Goal: Task Accomplishment & Management: Complete application form

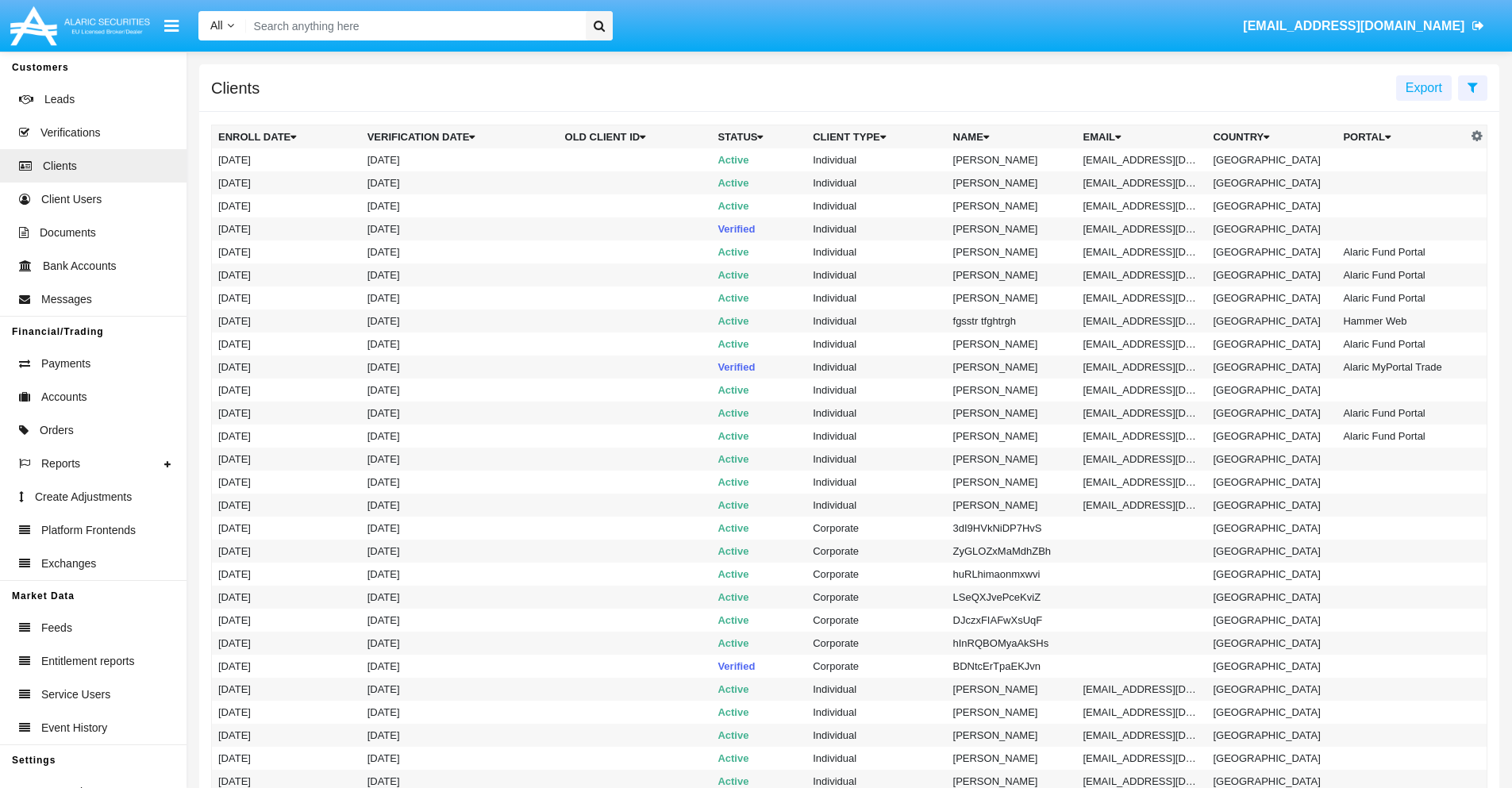
click at [1472, 86] on icon at bounding box center [1472, 87] width 10 height 13
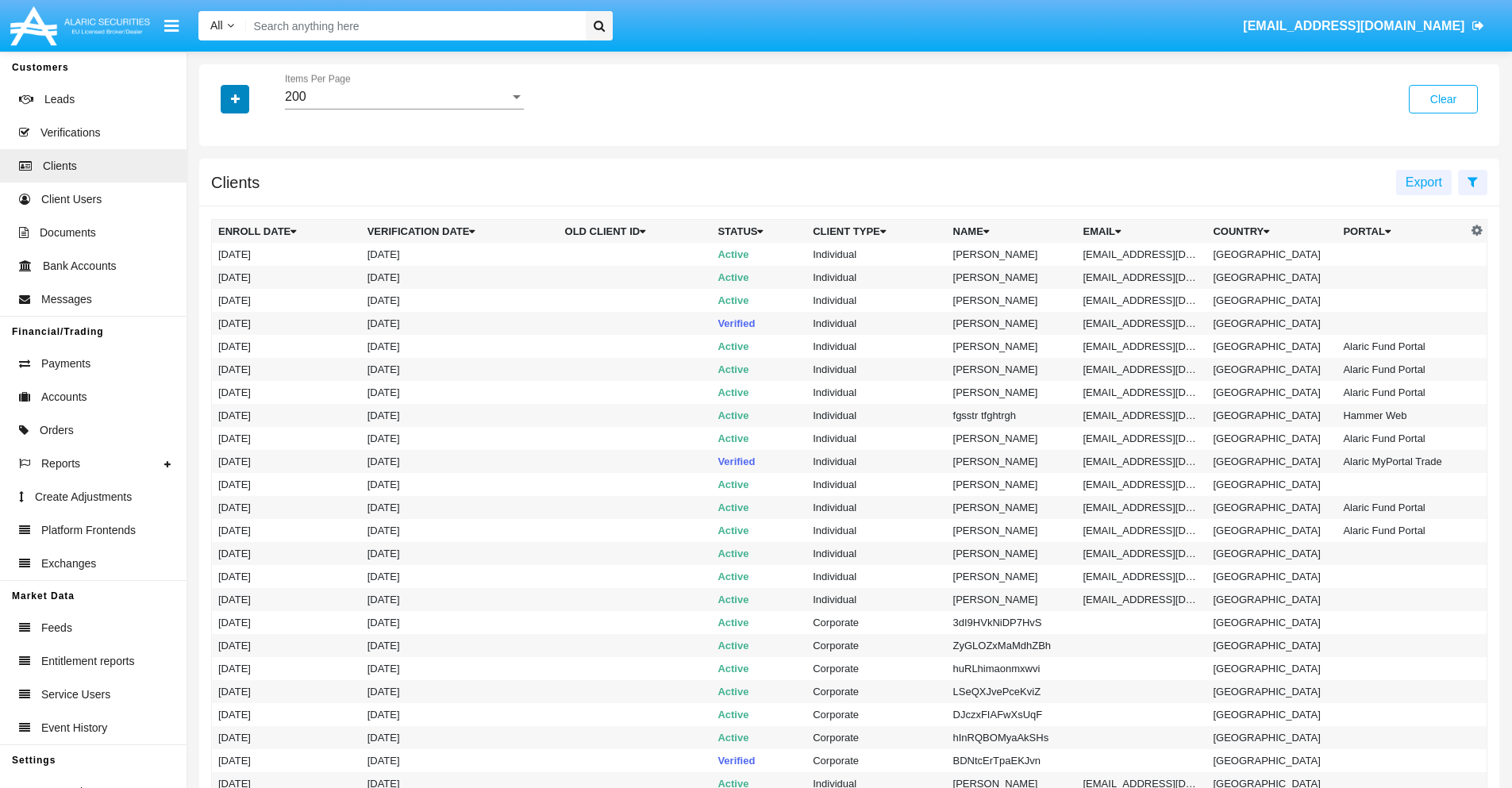
click at [235, 98] on icon "button" at bounding box center [235, 99] width 9 height 11
click at [247, 270] on span "Email" at bounding box center [247, 270] width 32 height 19
click at [218, 276] on input "Email" at bounding box center [217, 276] width 1 height 1
checkbox input "true"
click at [235, 98] on icon "button" at bounding box center [235, 99] width 9 height 11
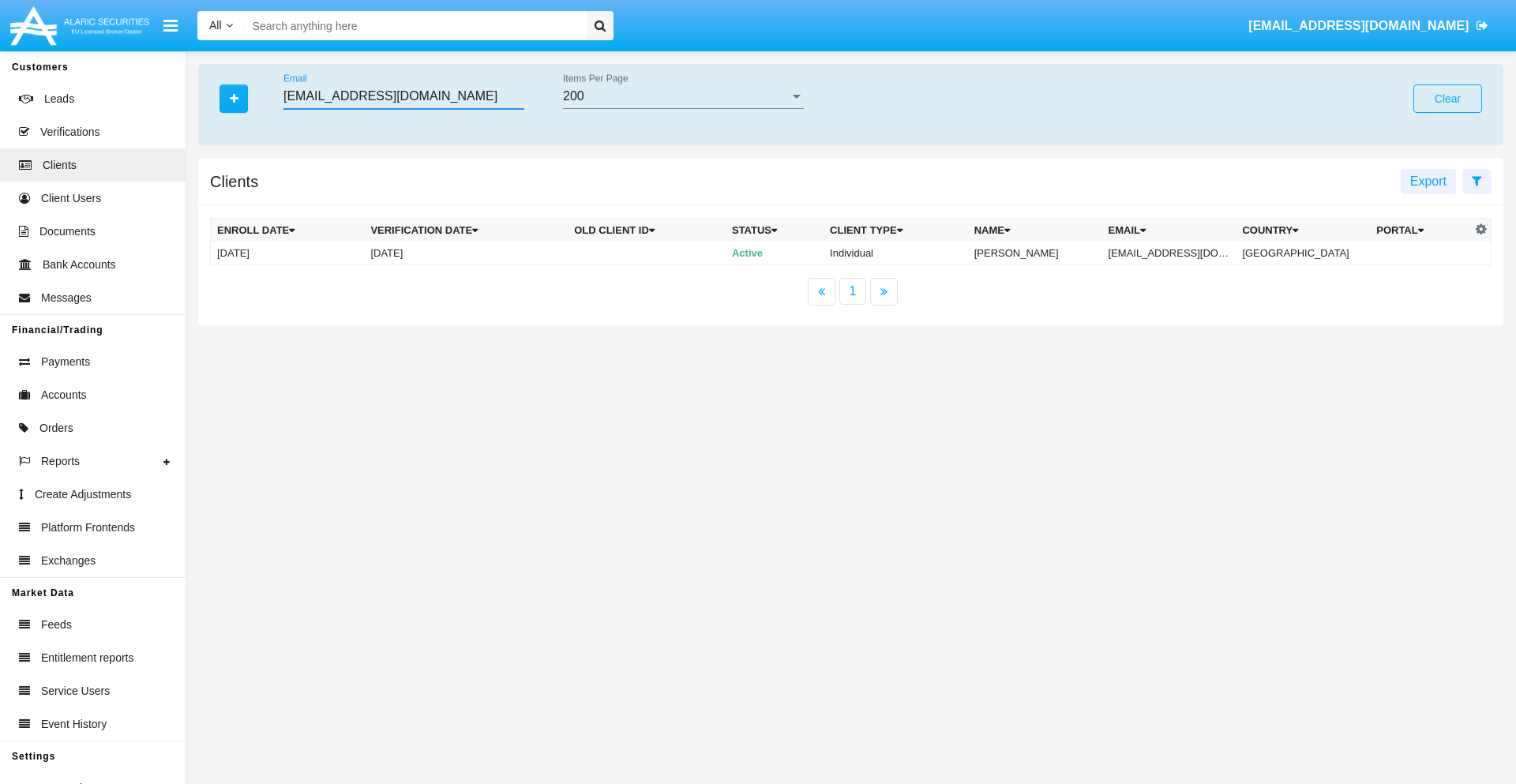
type input "[EMAIL_ADDRESS][DOMAIN_NAME]"
click at [1173, 253] on td "[EMAIL_ADDRESS][DOMAIN_NAME]" at bounding box center [1169, 253] width 134 height 24
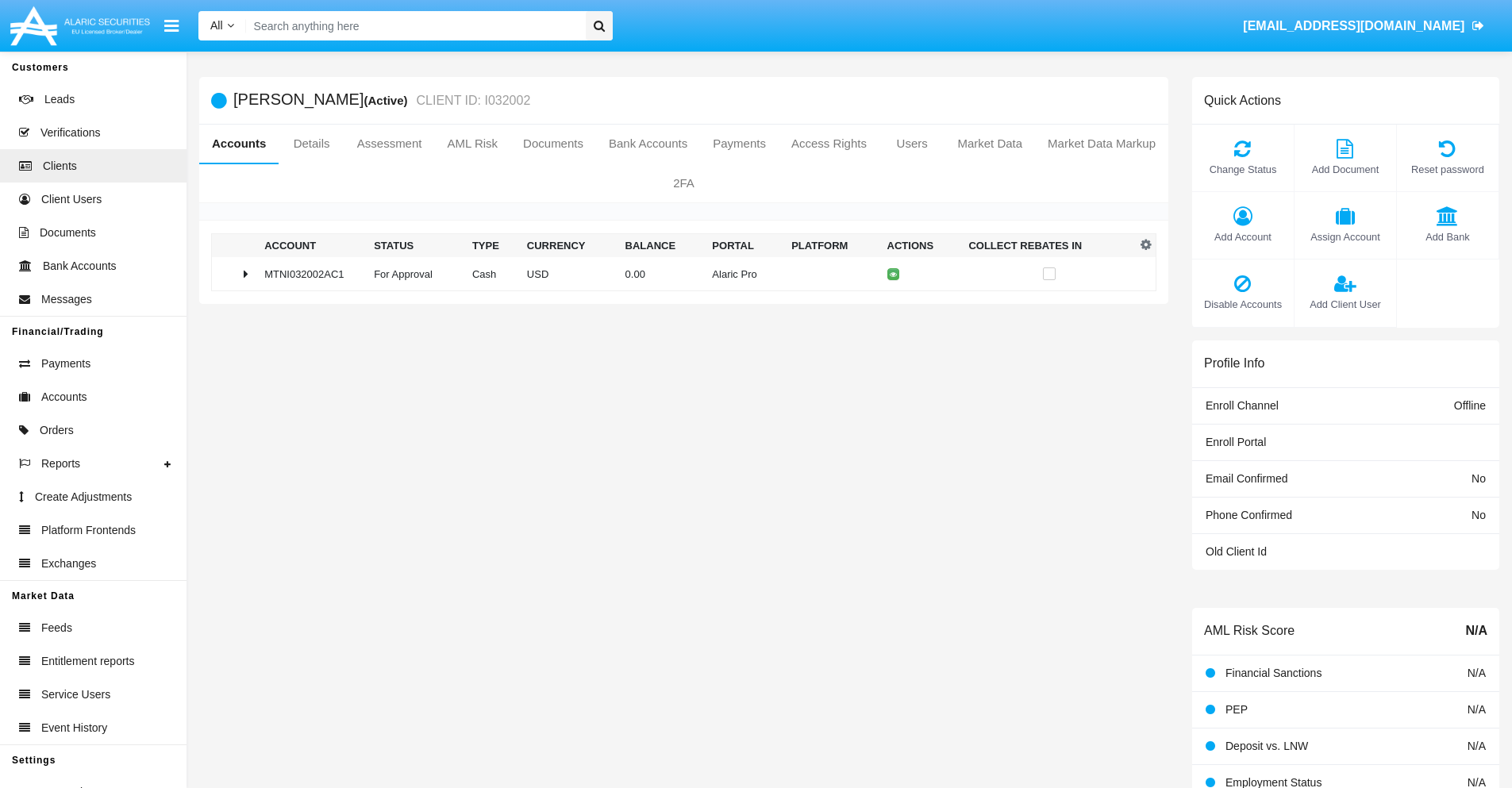
click at [1446, 236] on span "Add Bank" at bounding box center [1447, 236] width 86 height 15
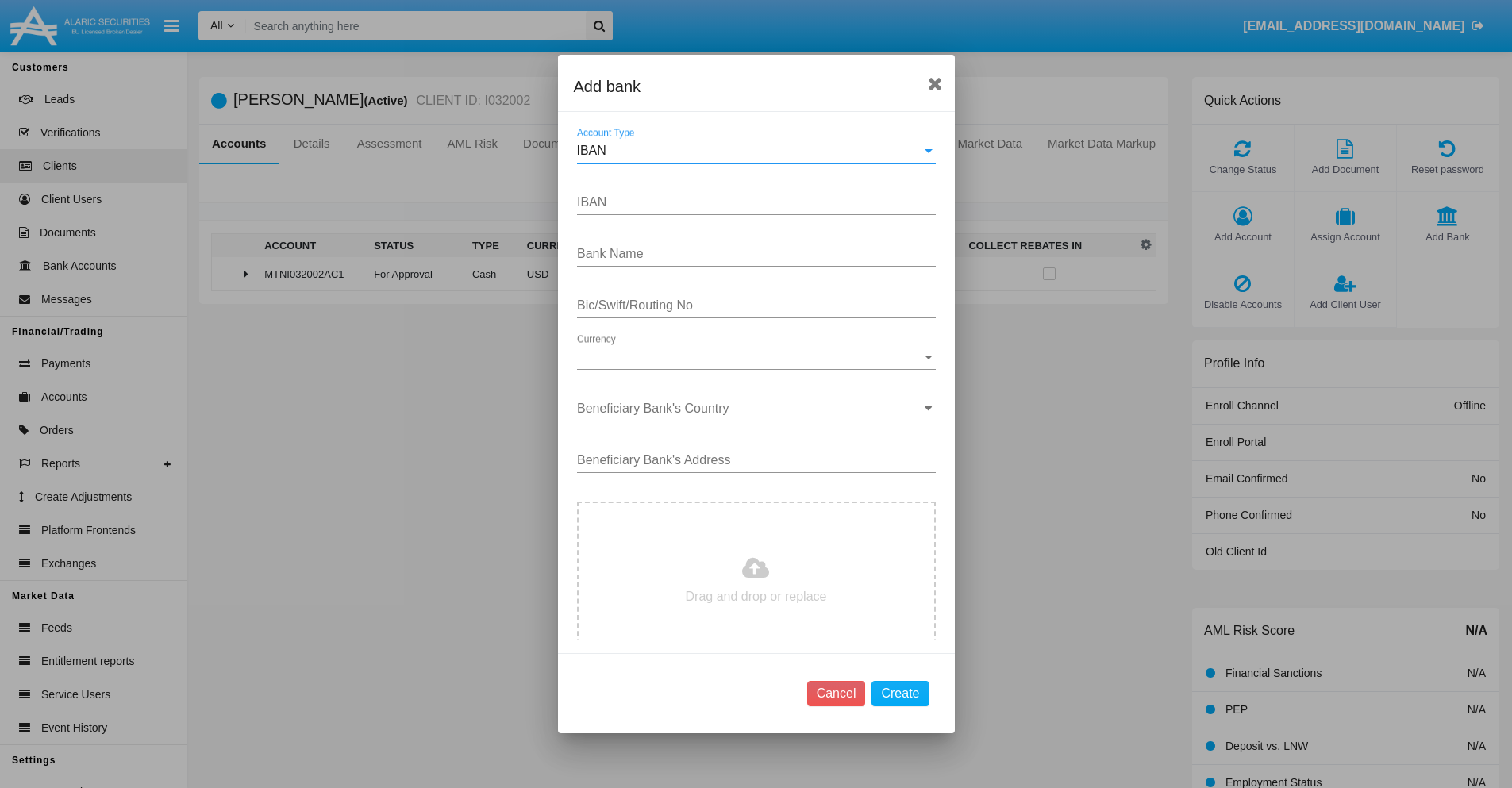
click at [750, 151] on div "IBAN" at bounding box center [749, 151] width 344 height 14
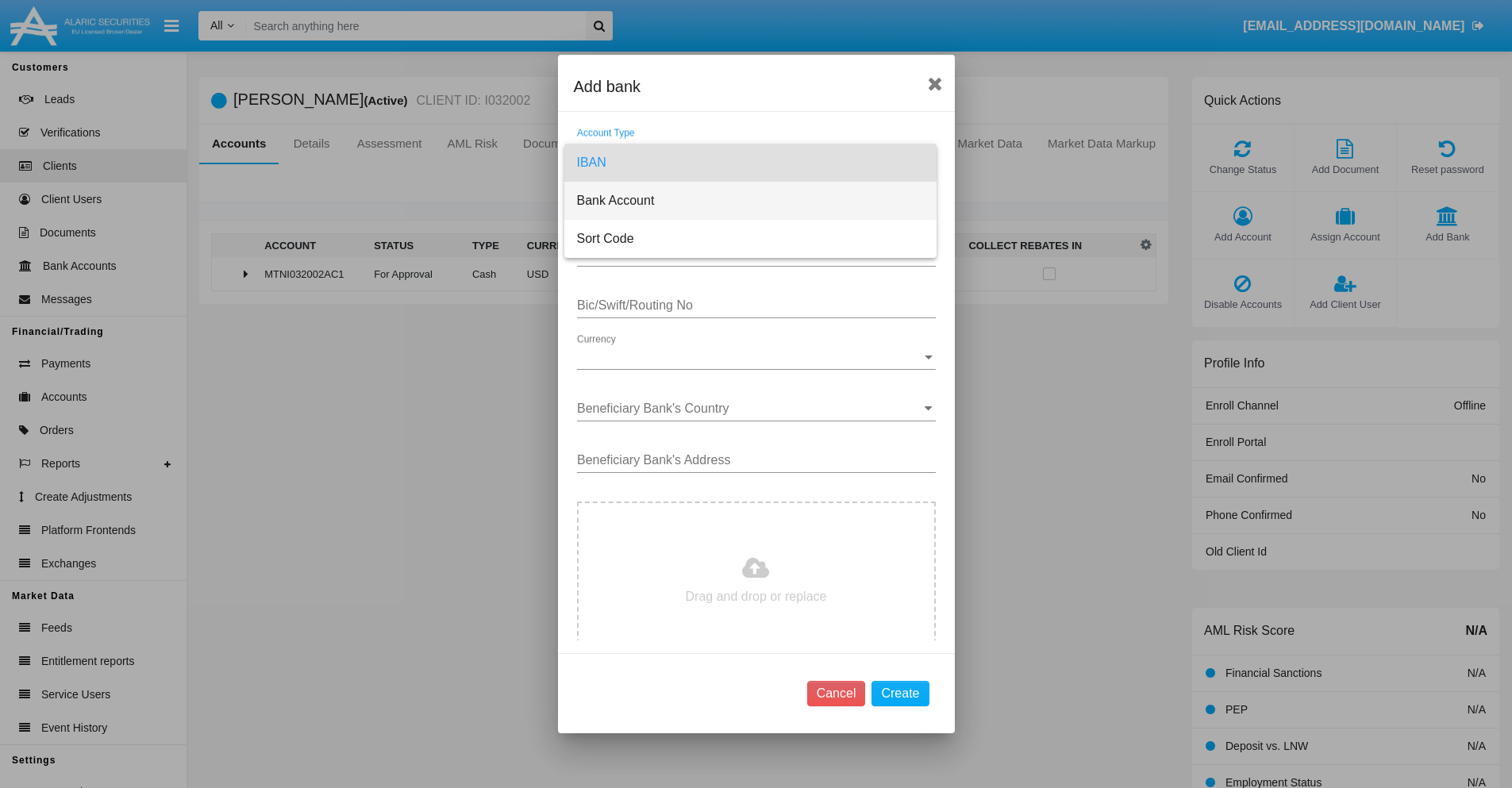
click at [750, 201] on span "Bank Account" at bounding box center [750, 201] width 347 height 38
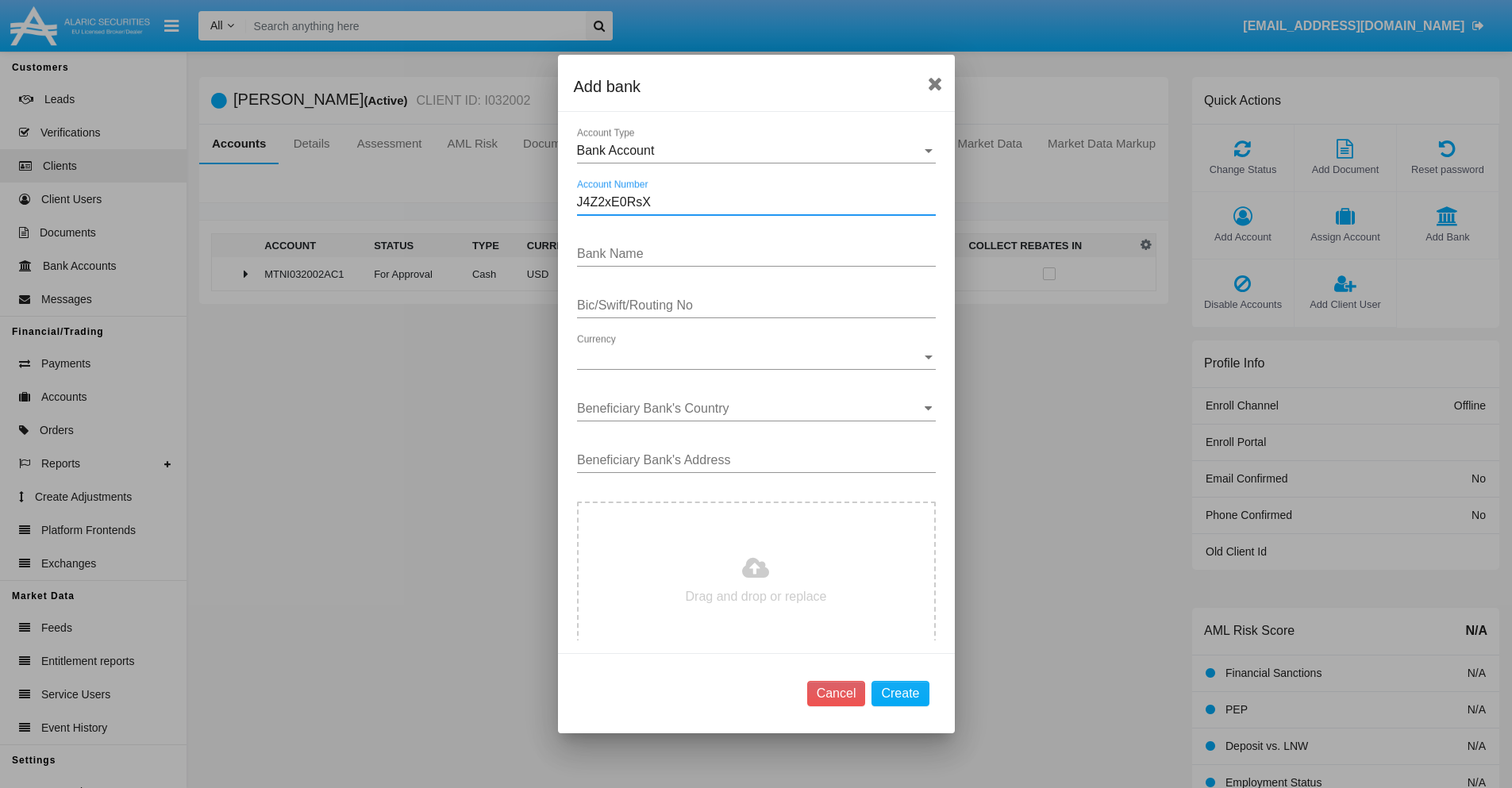
type input "J4Z2xE0RsX"
type input "NNdXYunCddvYmXe"
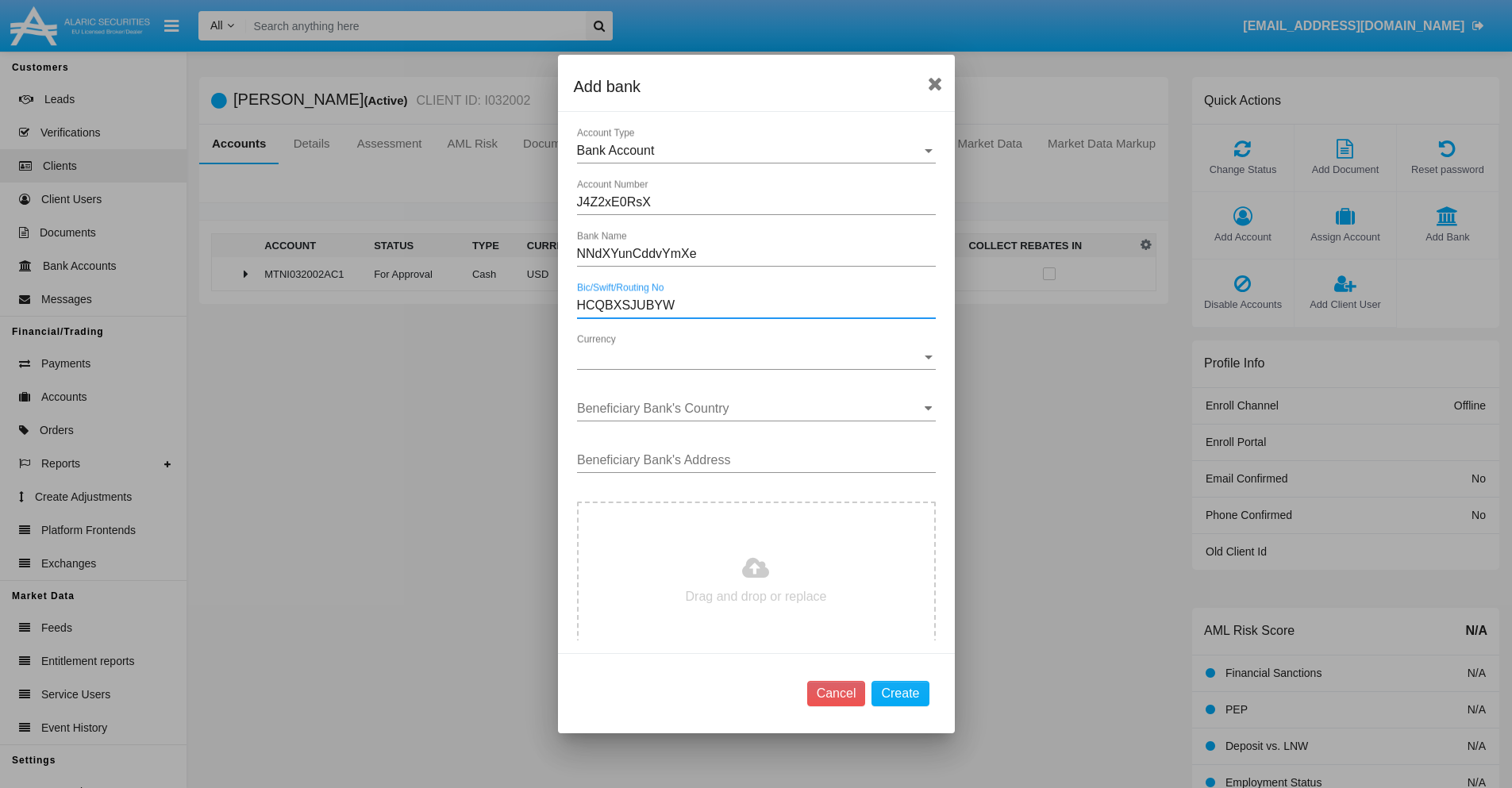
type input "HCQBXSJUBYW"
click at [750, 357] on span "Currency" at bounding box center [749, 357] width 344 height 14
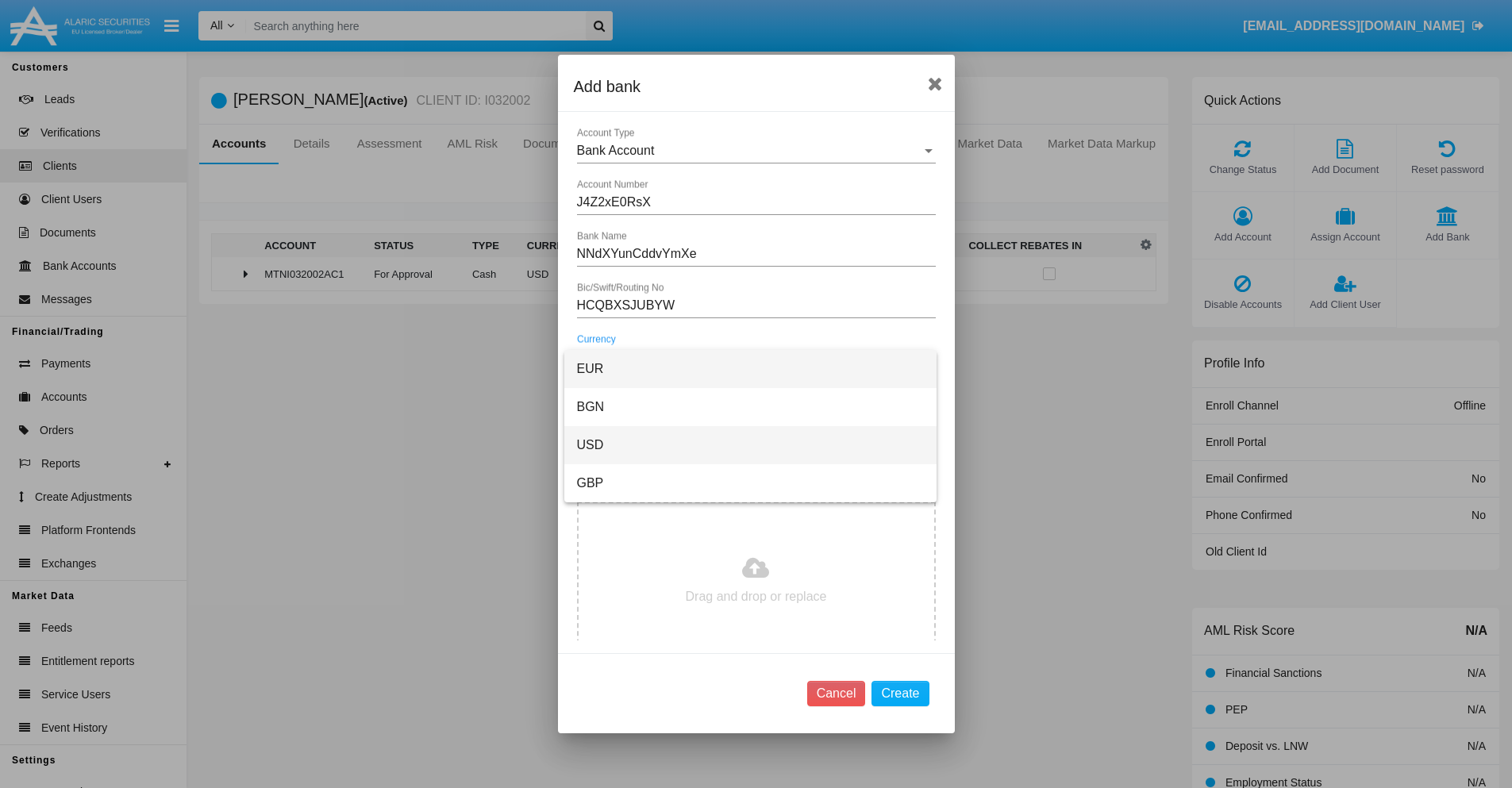
click at [750, 445] on span "USD" at bounding box center [750, 445] width 347 height 38
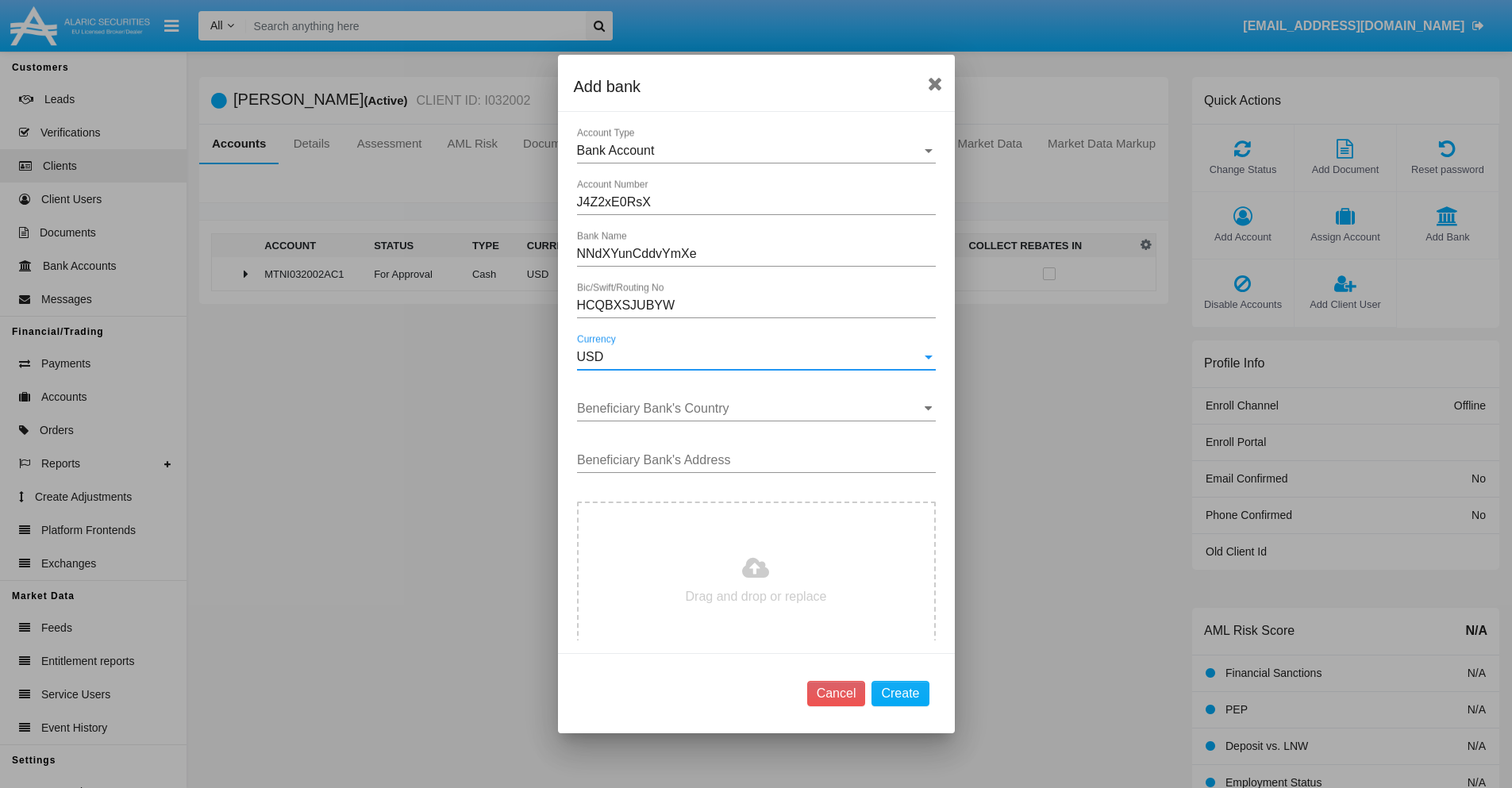
click at [750, 408] on input "Beneficiary Bank's Country" at bounding box center [756, 408] width 359 height 14
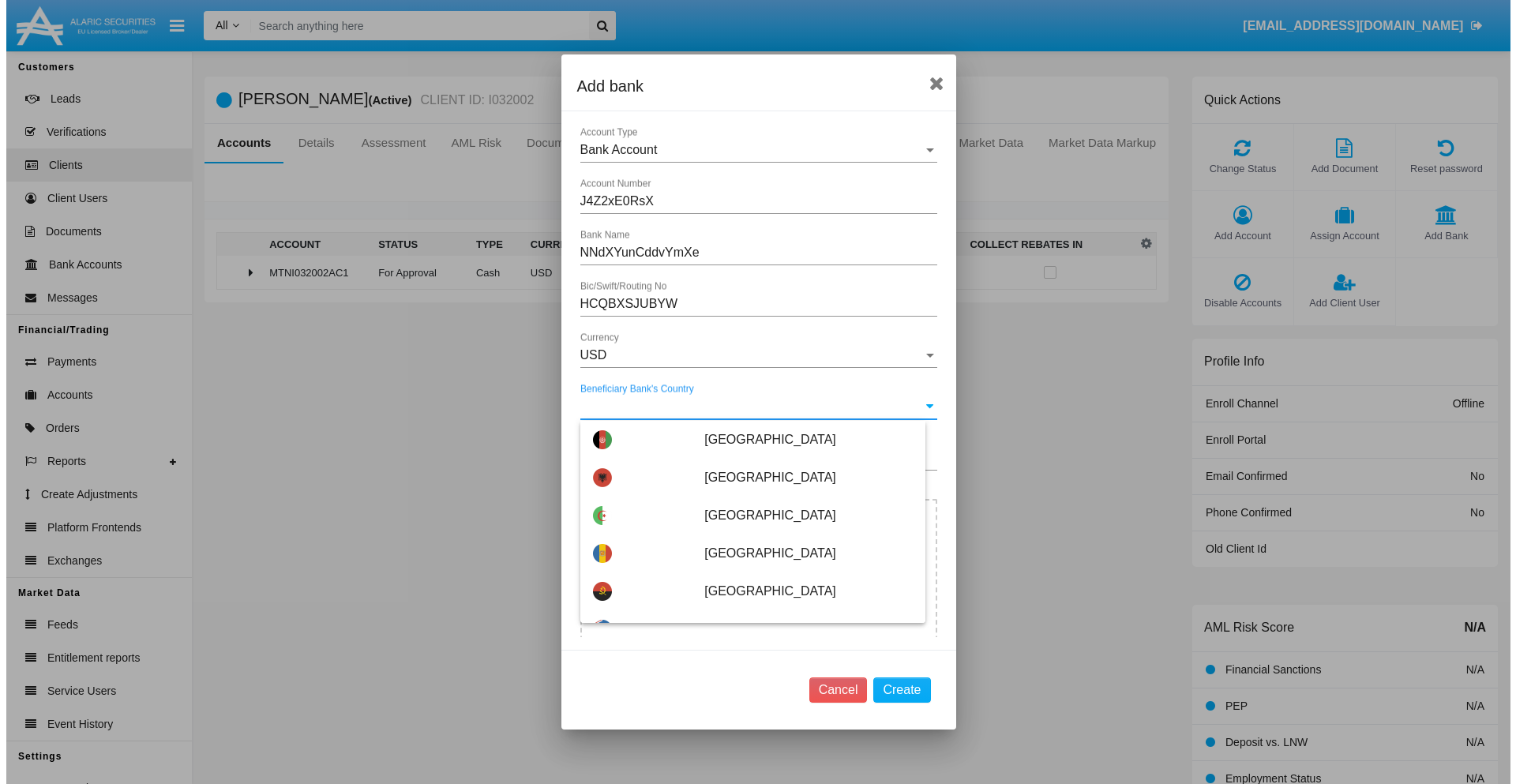
scroll to position [2678, 0]
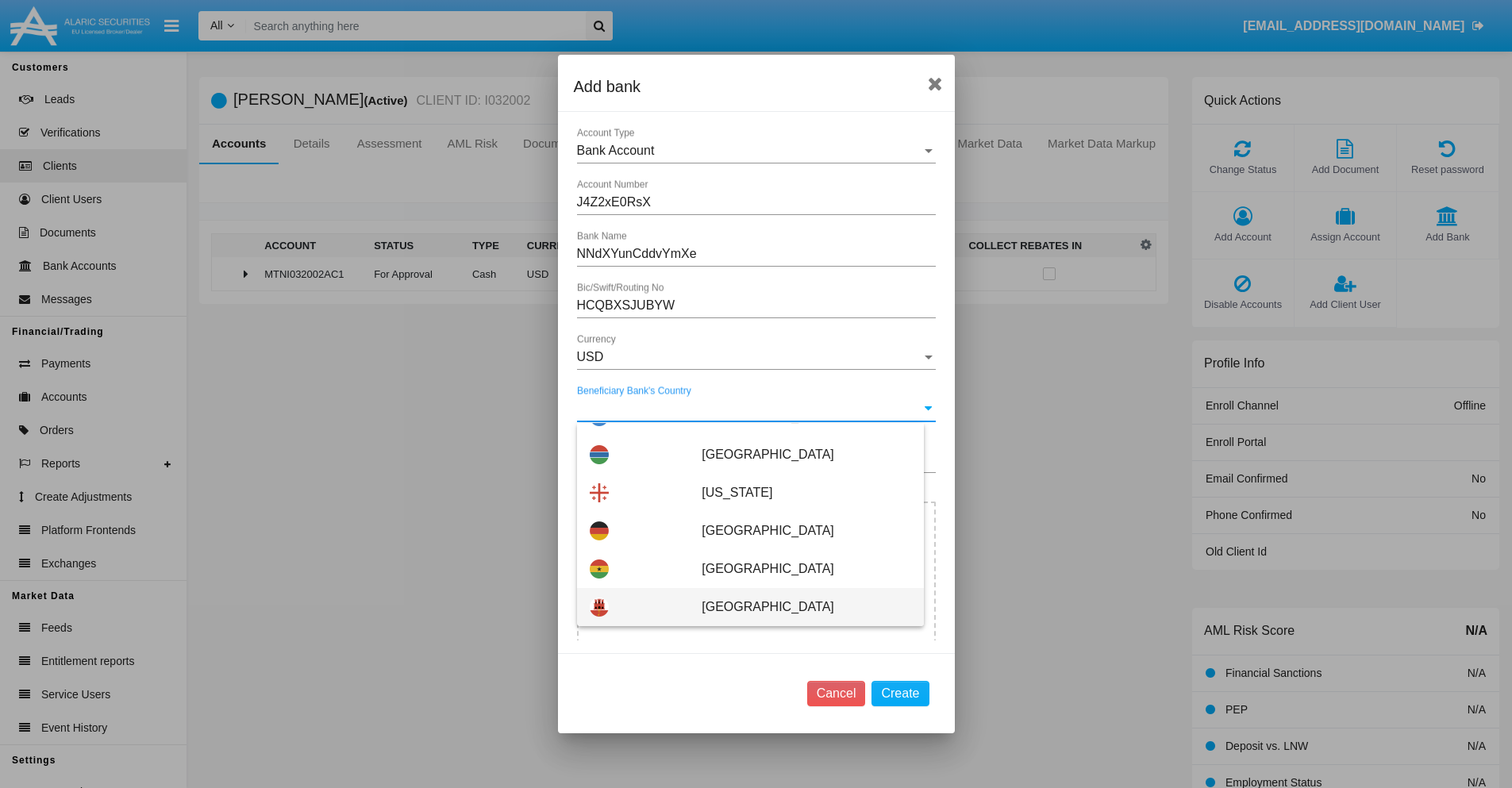
click at [798, 607] on span "[GEOGRAPHIC_DATA]" at bounding box center [806, 607] width 209 height 38
type input "[GEOGRAPHIC_DATA]"
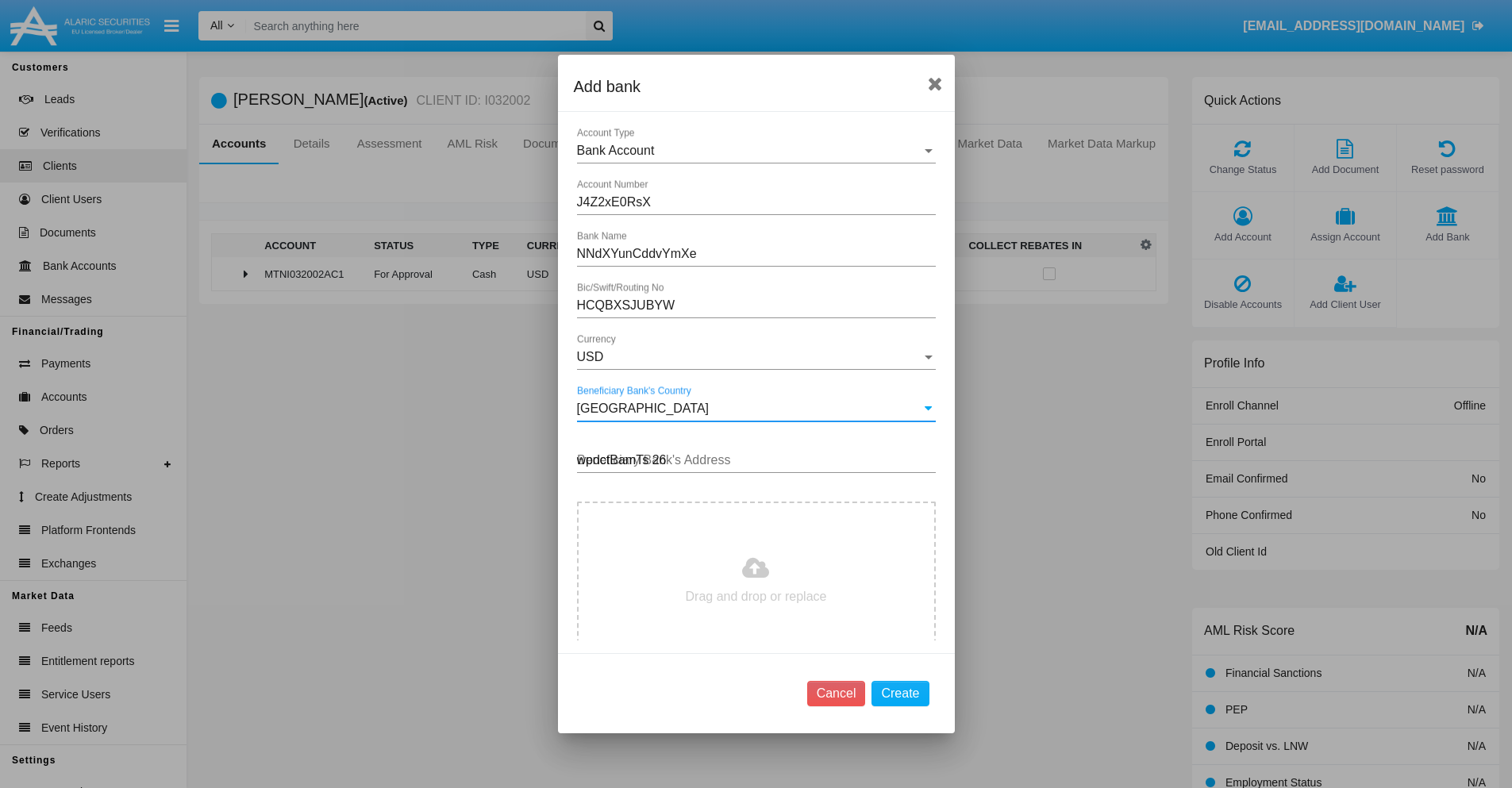
type input "wpdctBamTs 267"
type input "C:\fakepath\bank-statement.png"
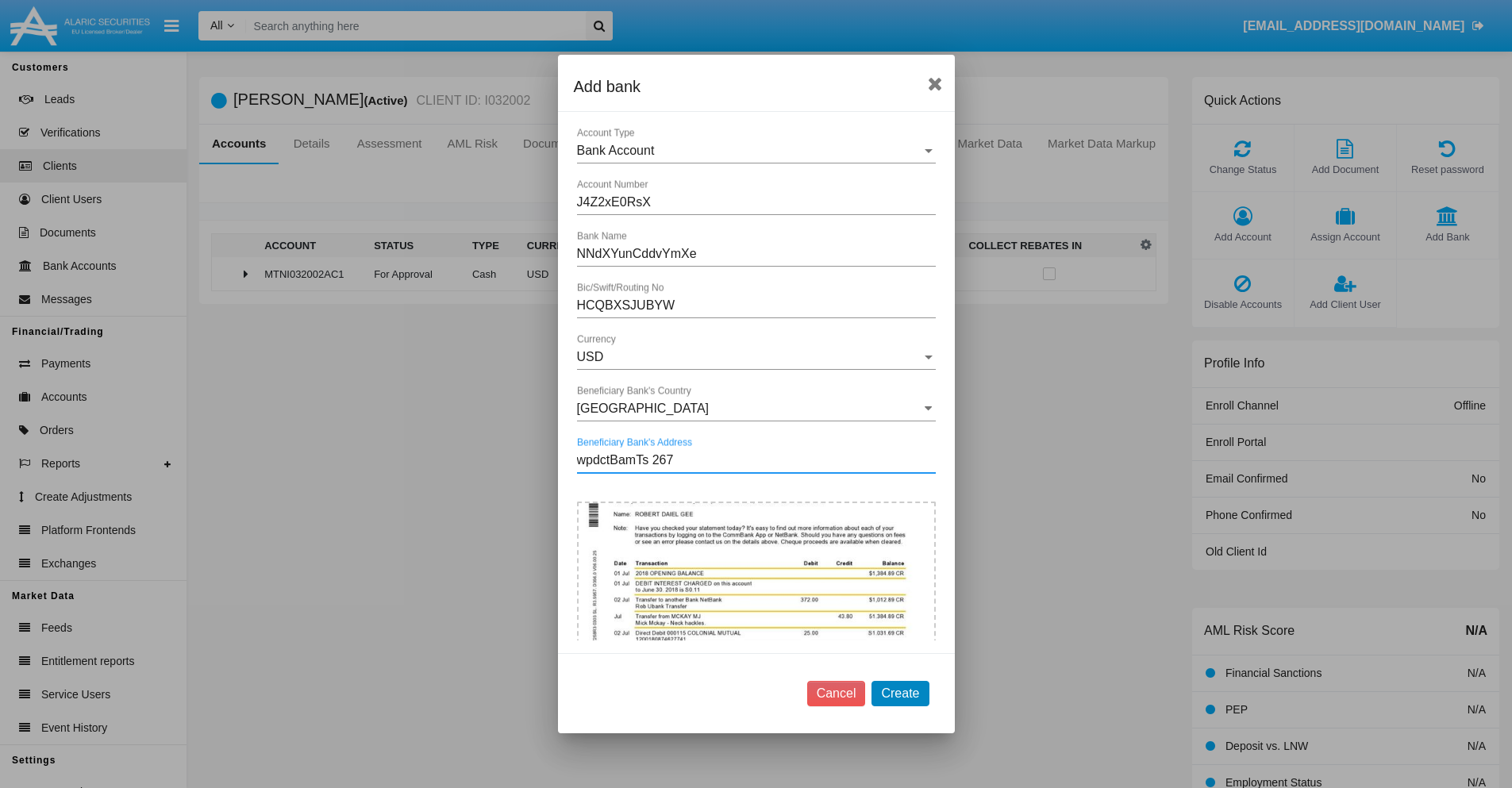
click at [900, 693] on button "Create" at bounding box center [899, 694] width 57 height 26
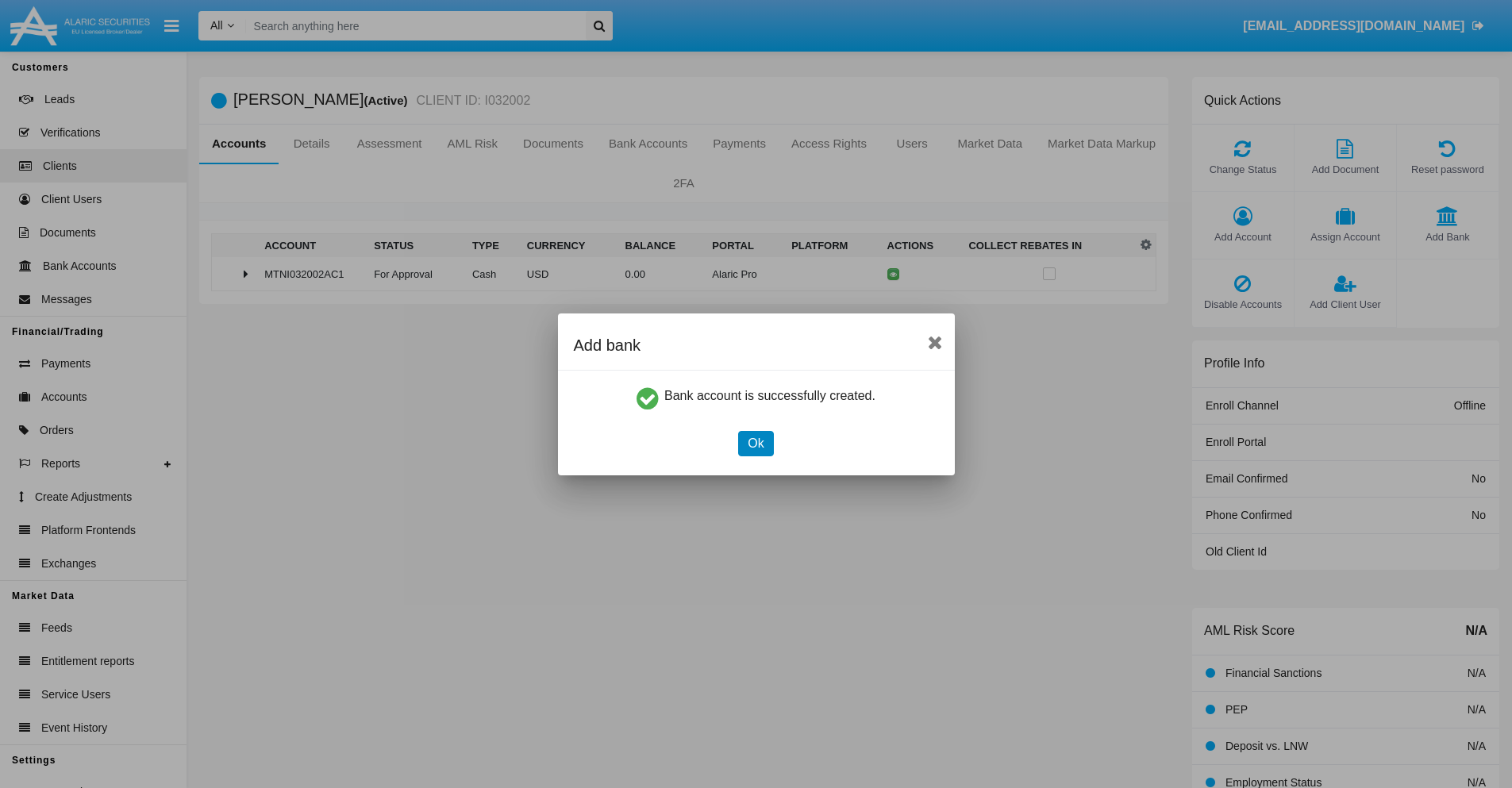
click at [755, 443] on button "Ok" at bounding box center [755, 444] width 35 height 26
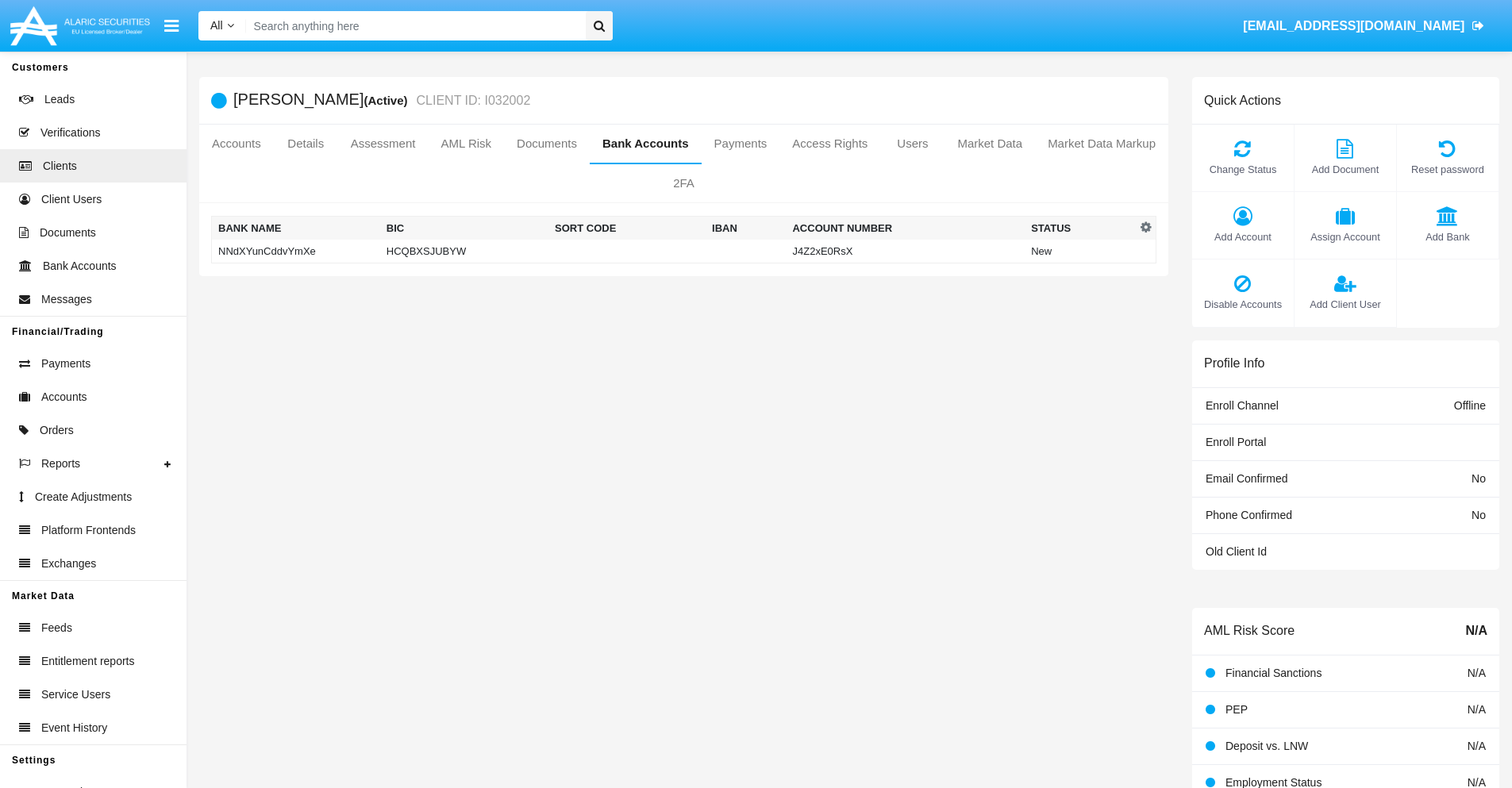
click at [296, 251] on td "NNdXYunCddvYmXe" at bounding box center [296, 251] width 168 height 24
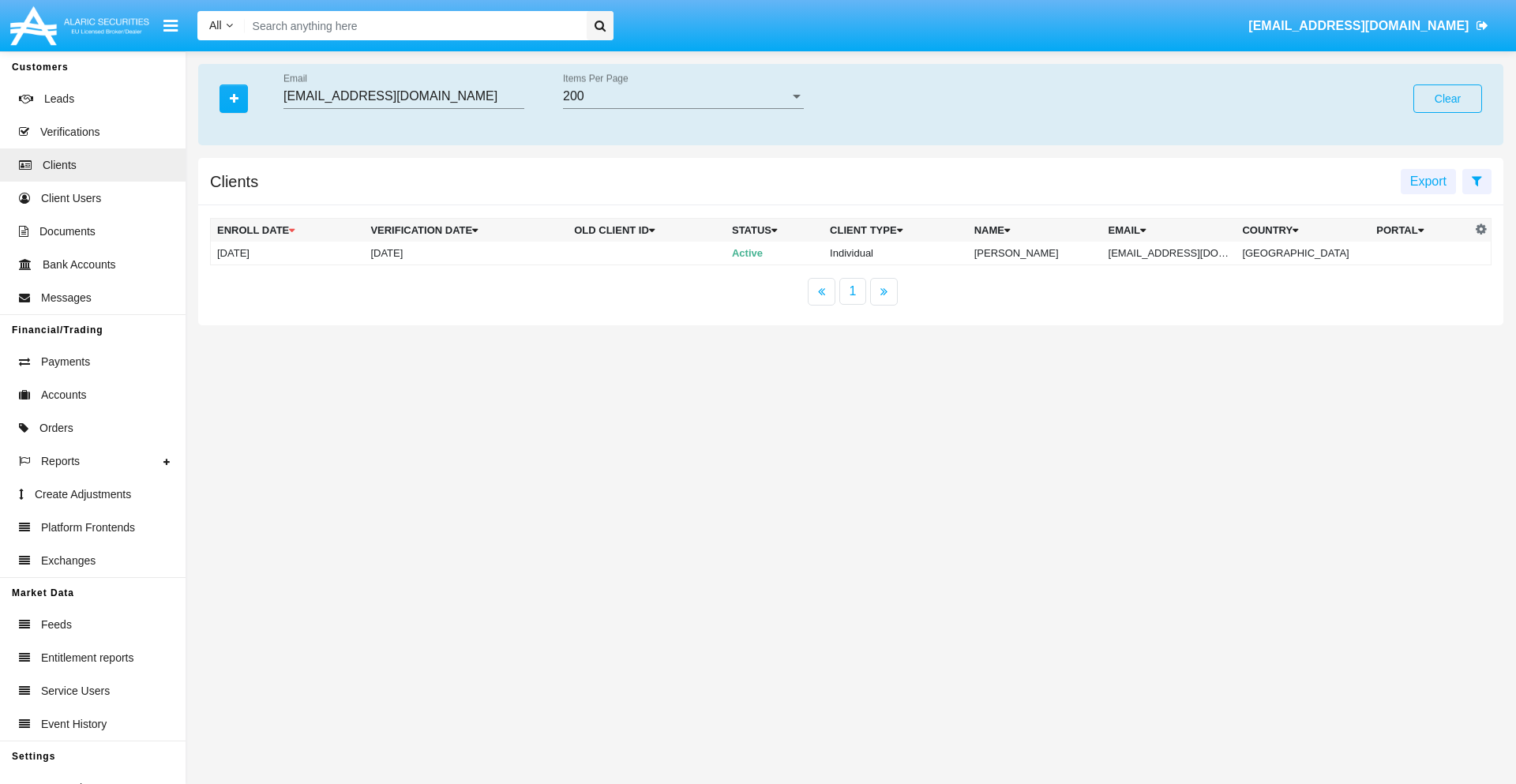
click at [1447, 99] on button "Clear" at bounding box center [1448, 99] width 69 height 29
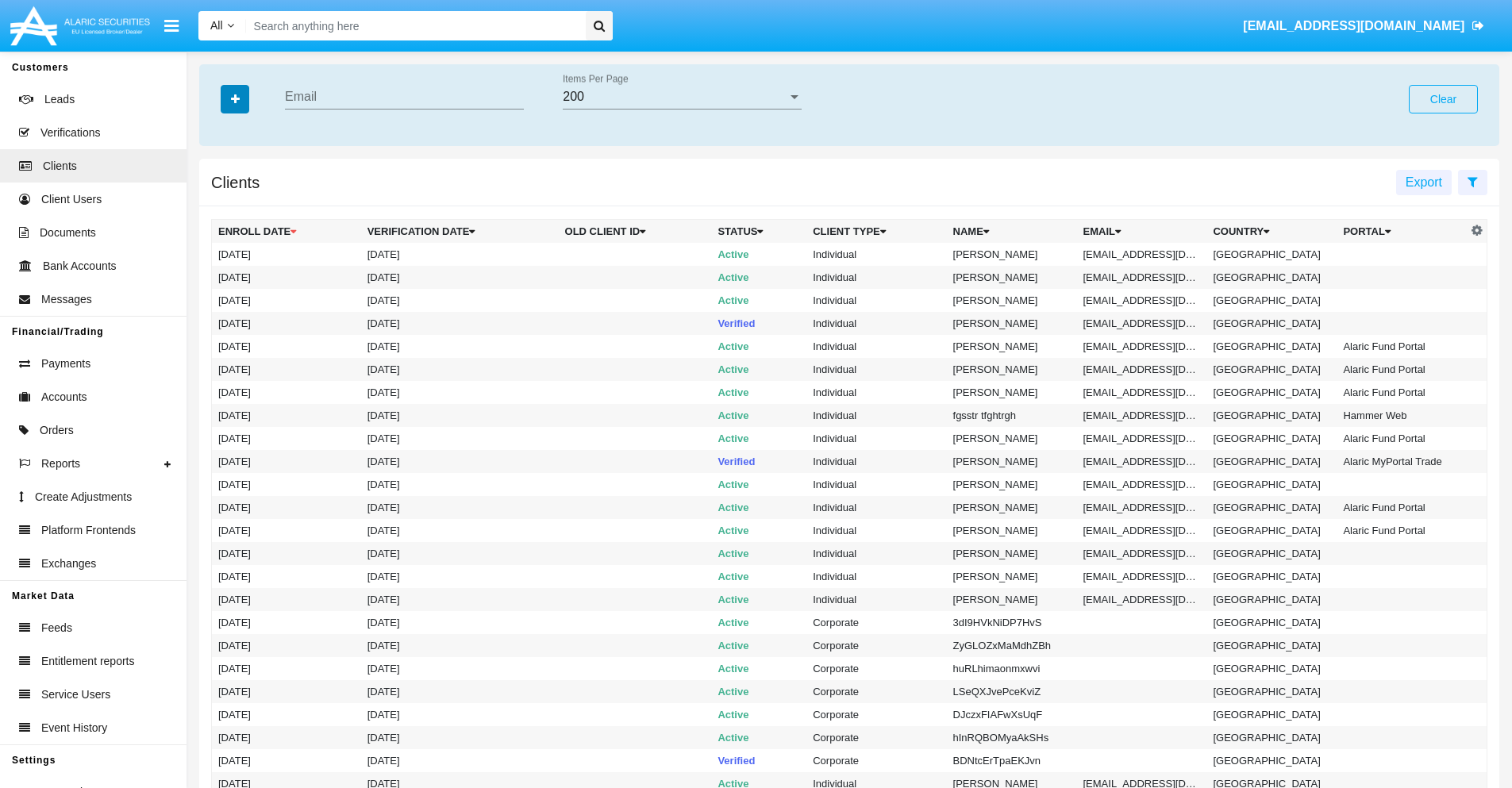
click at [235, 98] on icon "button" at bounding box center [235, 99] width 9 height 11
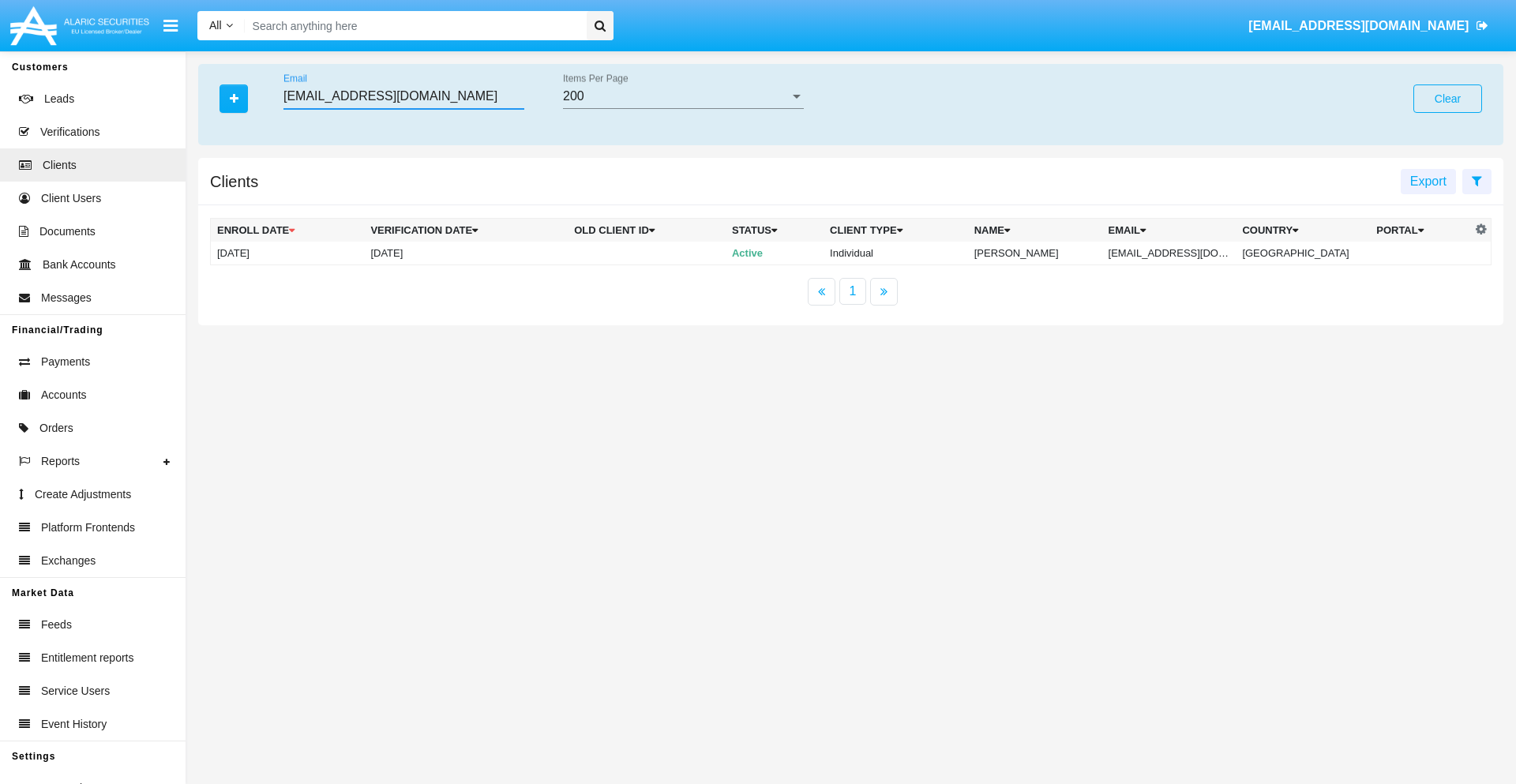
type input "[EMAIL_ADDRESS][DOMAIN_NAME]"
click at [1173, 253] on td "yqhb.prm@jiqxf.tw" at bounding box center [1169, 253] width 134 height 24
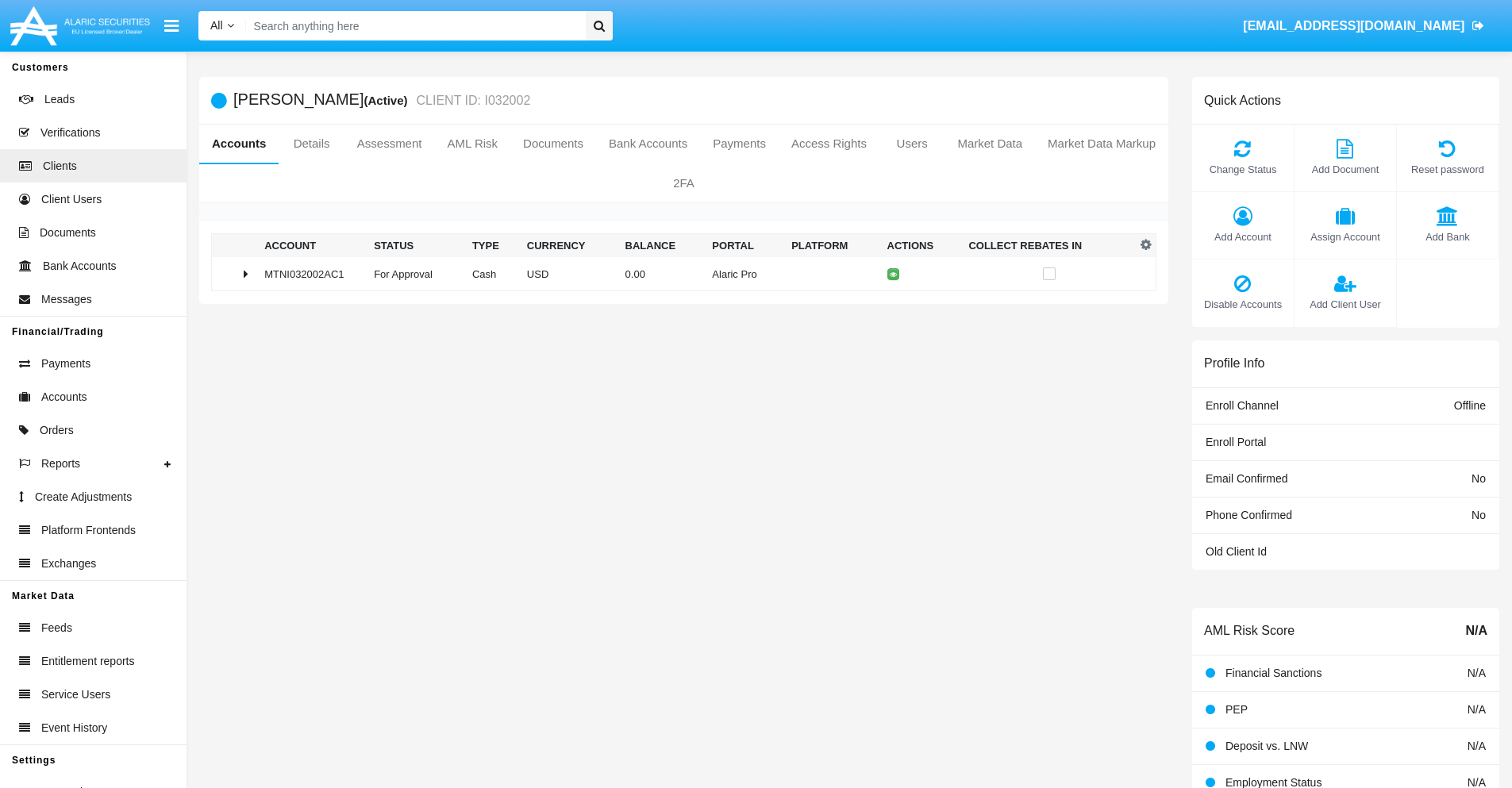
click at [1446, 236] on span "Add Bank" at bounding box center [1447, 236] width 86 height 15
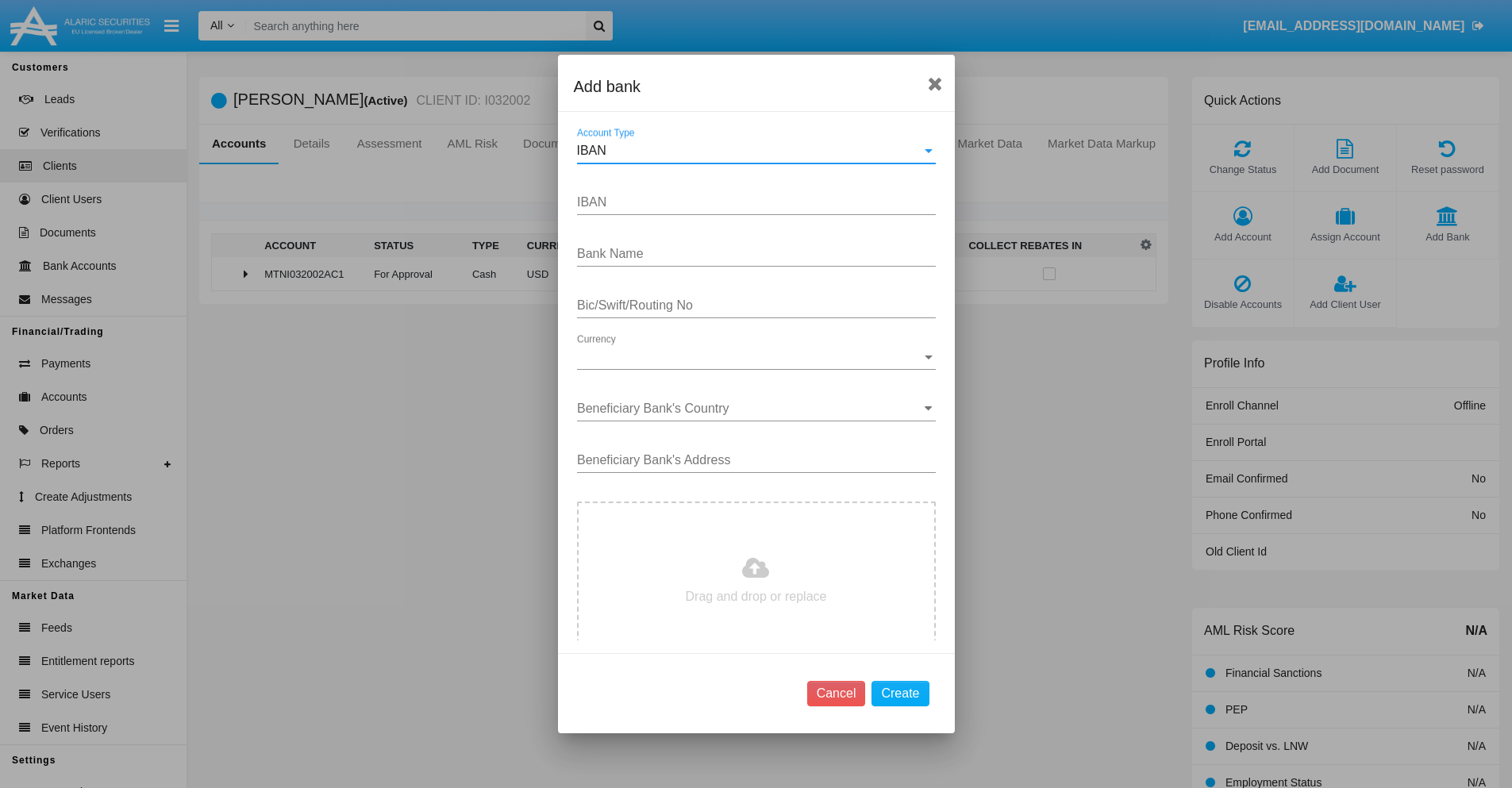
click at [750, 151] on div "IBAN" at bounding box center [749, 151] width 344 height 14
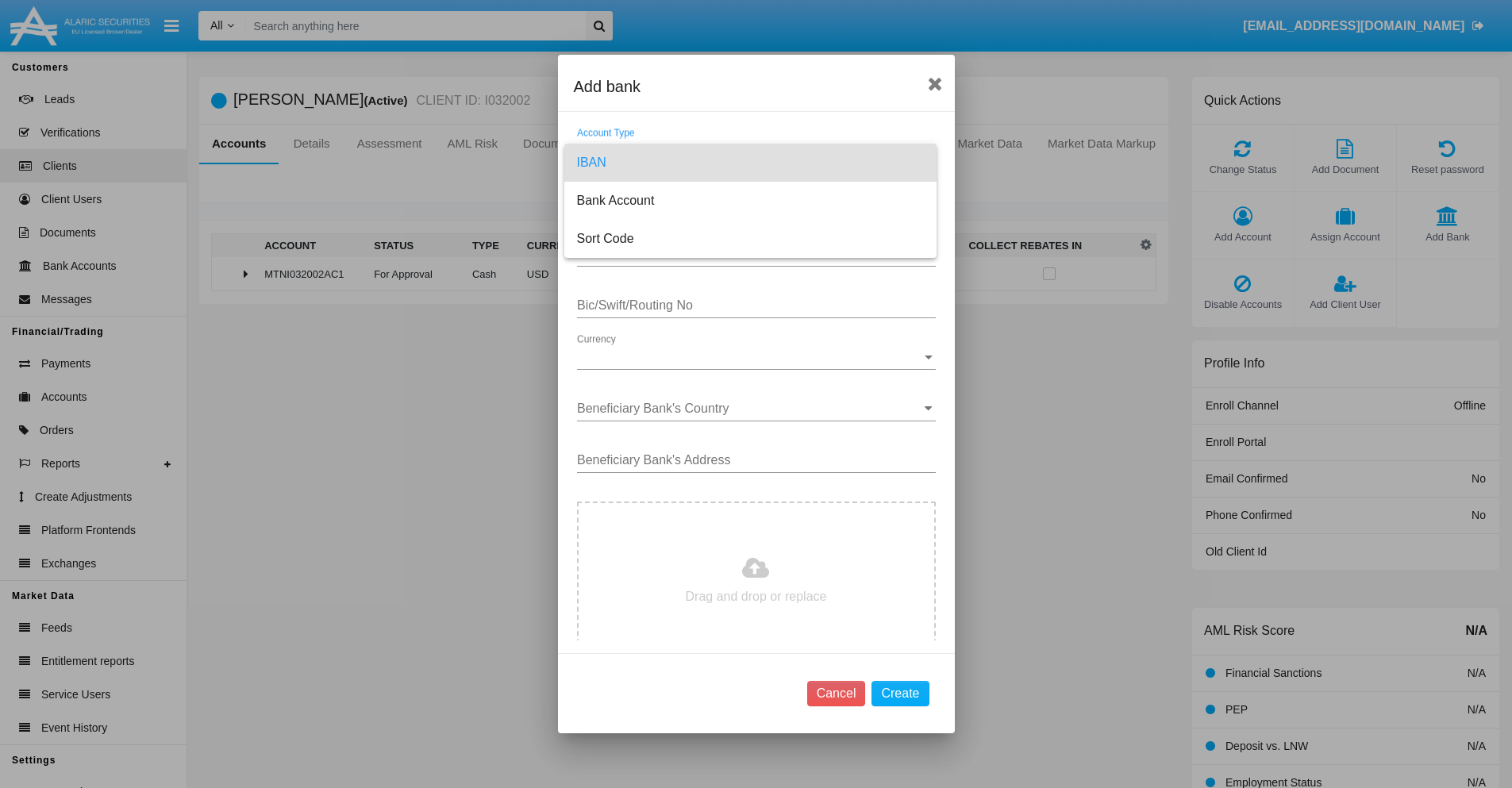
click at [750, 163] on span "IBAN" at bounding box center [750, 163] width 347 height 38
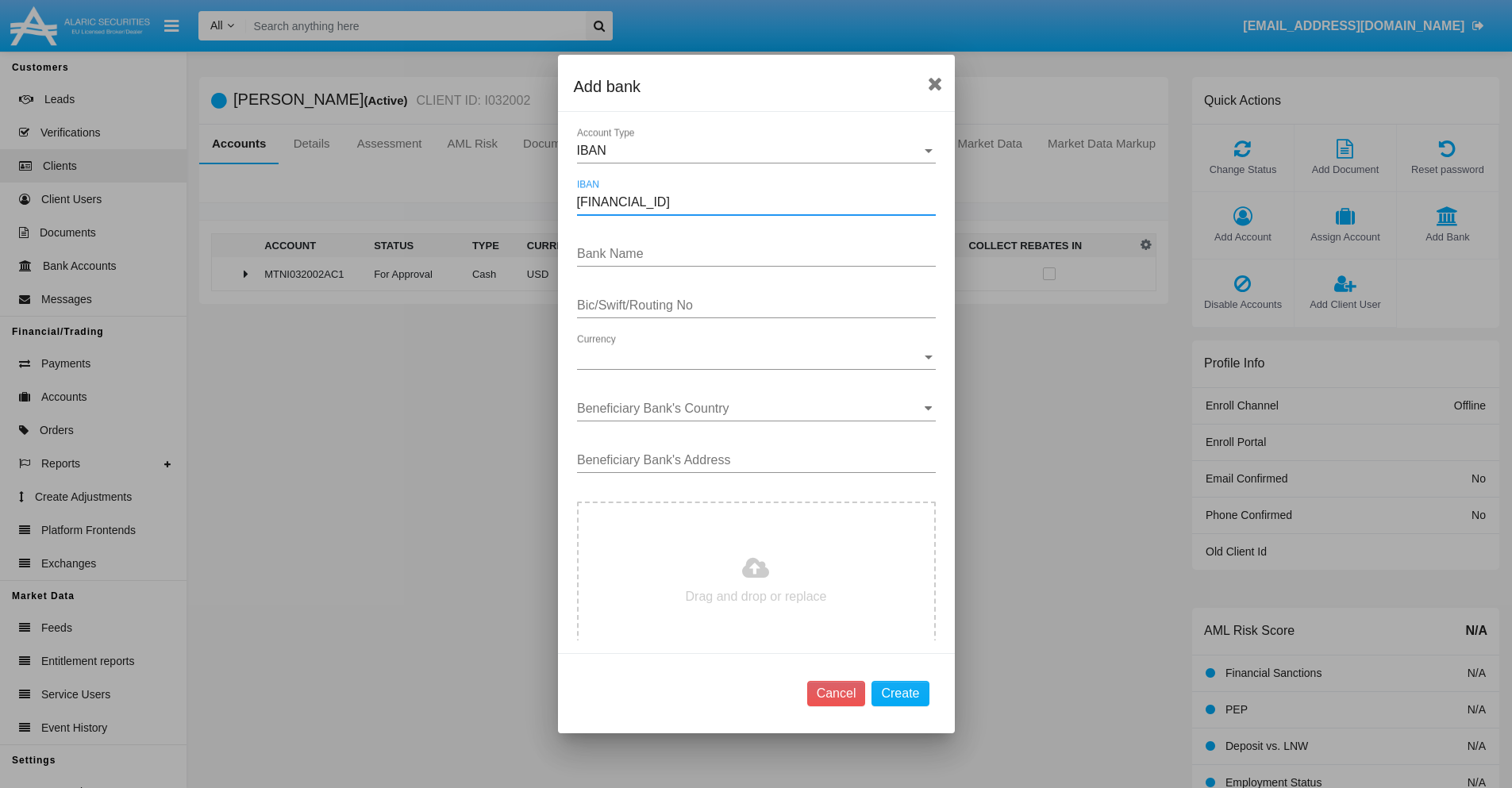
type input "DE31500105175143186793"
type input "IefRRCcLUqooWhw"
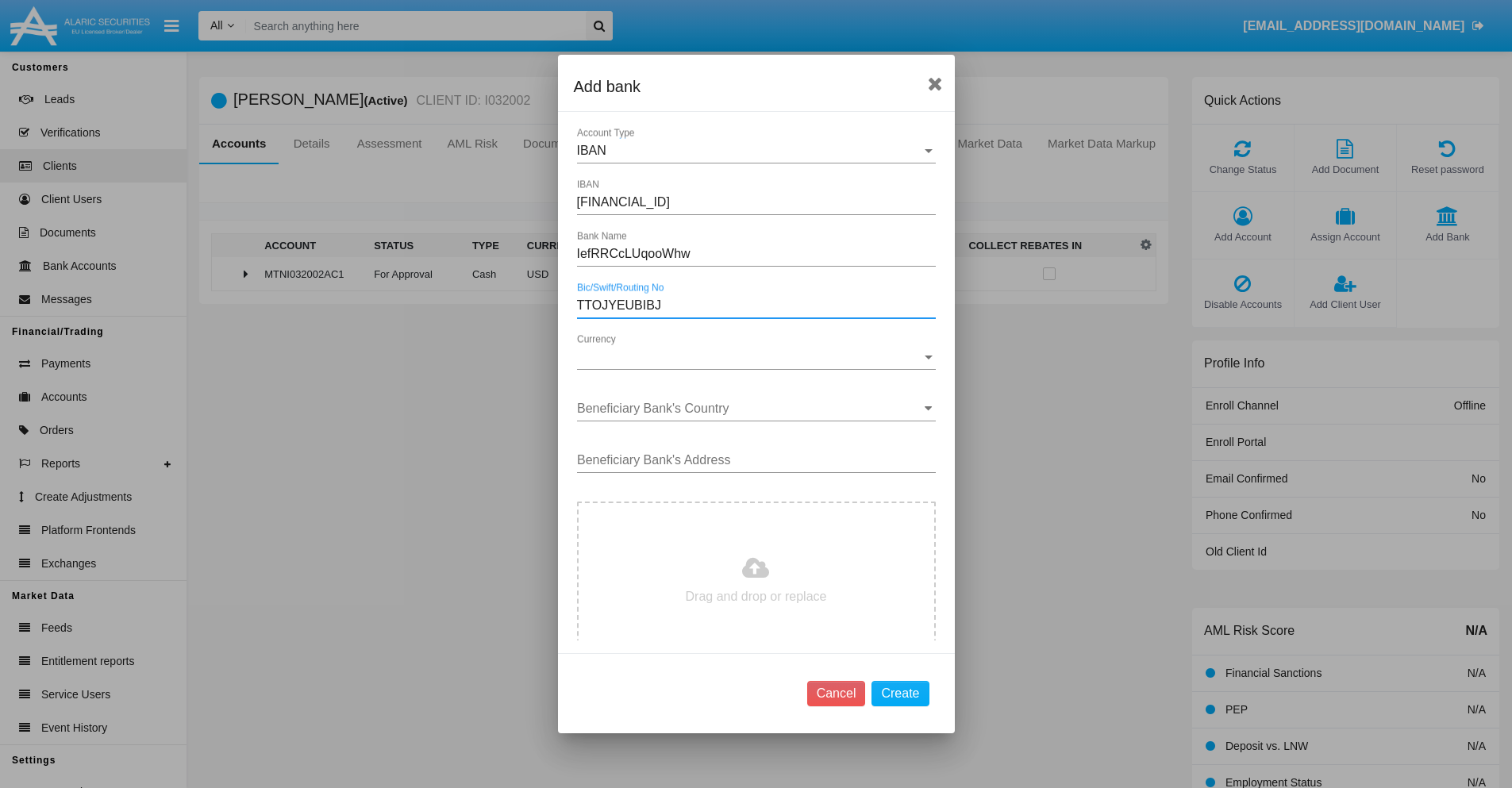
type input "TTOJYEUBIBJ"
click at [750, 357] on span "Currency" at bounding box center [749, 357] width 344 height 14
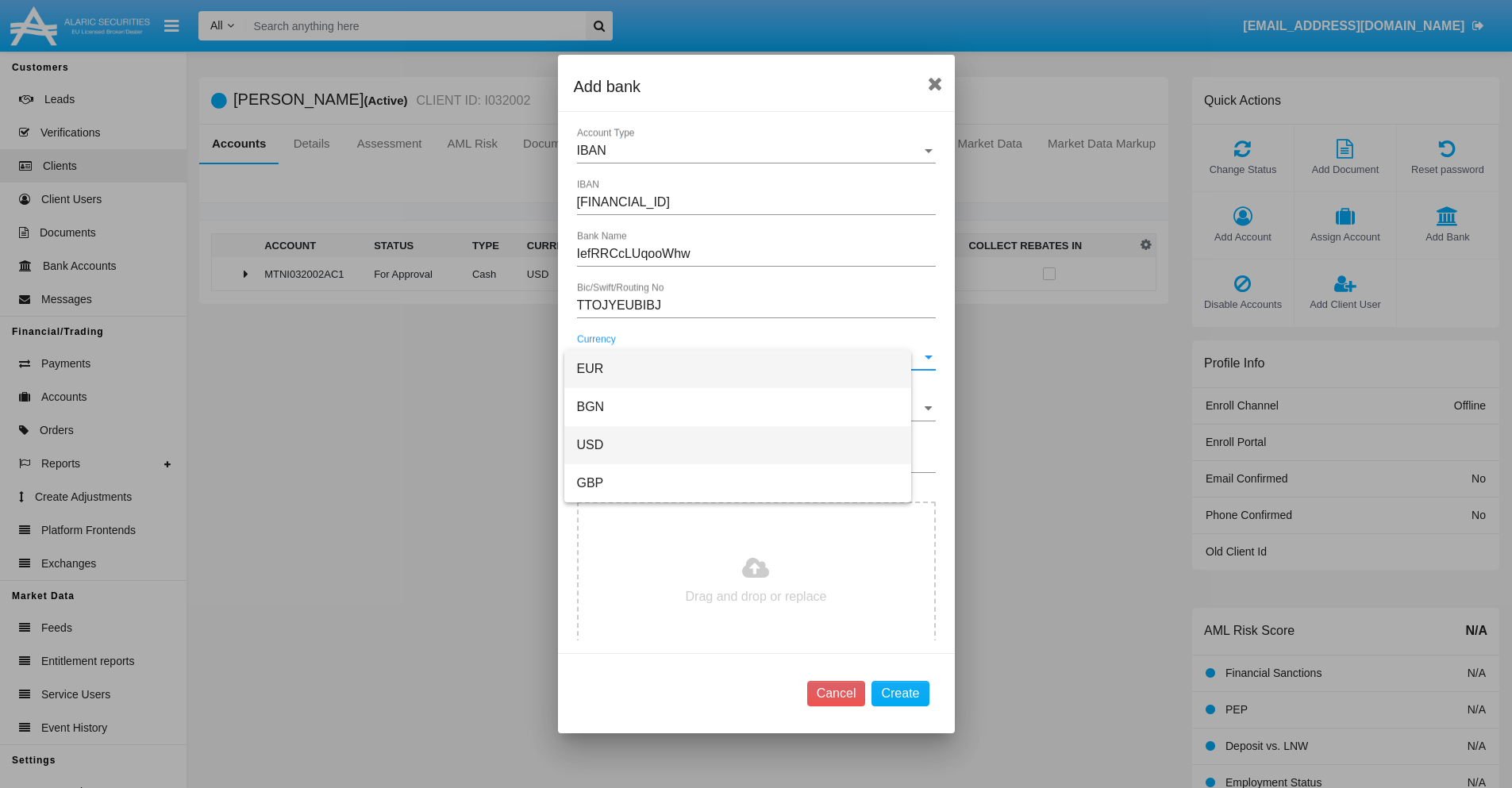
click at [750, 445] on span "USD" at bounding box center [737, 445] width 321 height 38
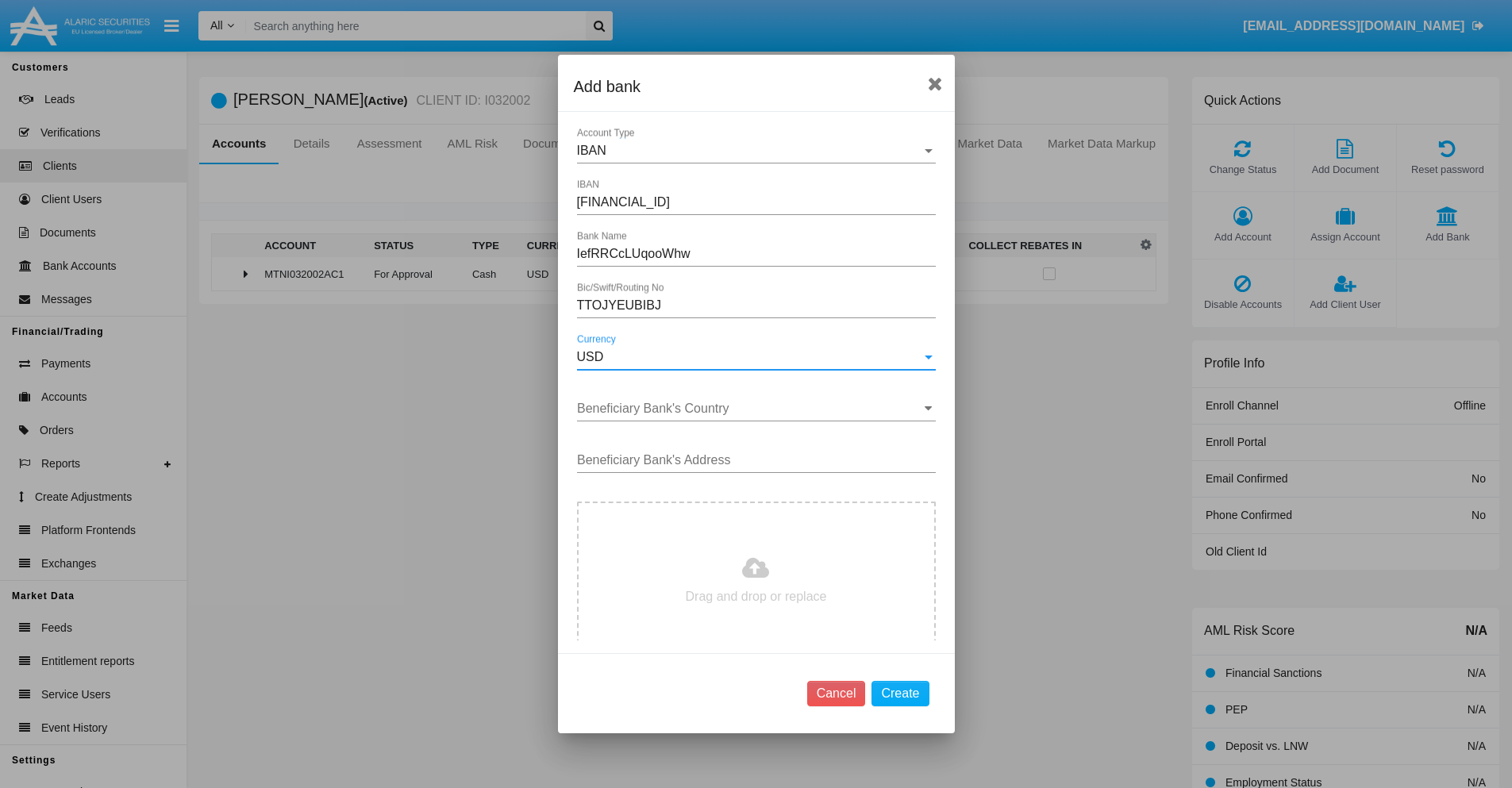
click at [750, 408] on input "Beneficiary Bank's Country" at bounding box center [756, 408] width 359 height 14
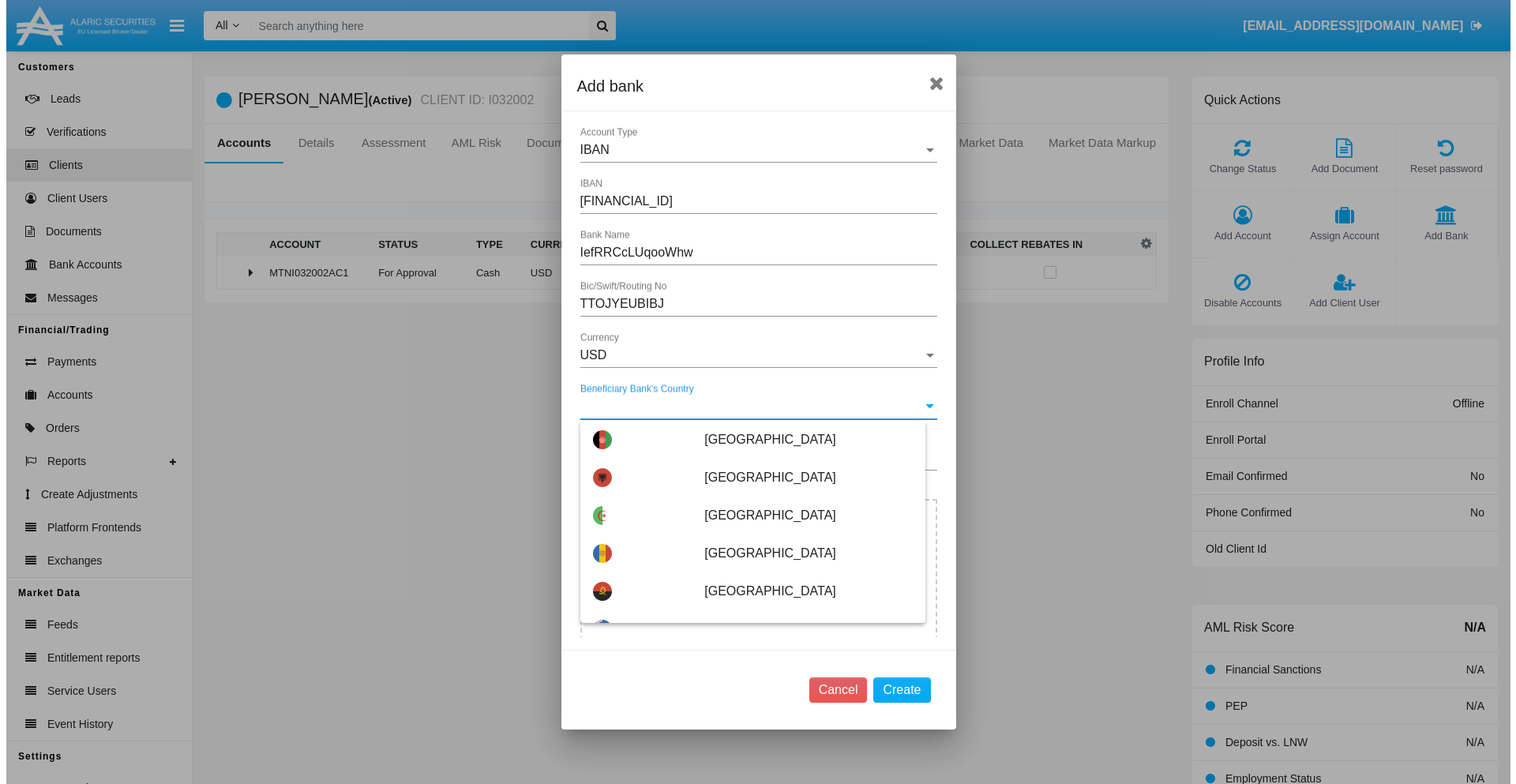
scroll to position [4762, 0]
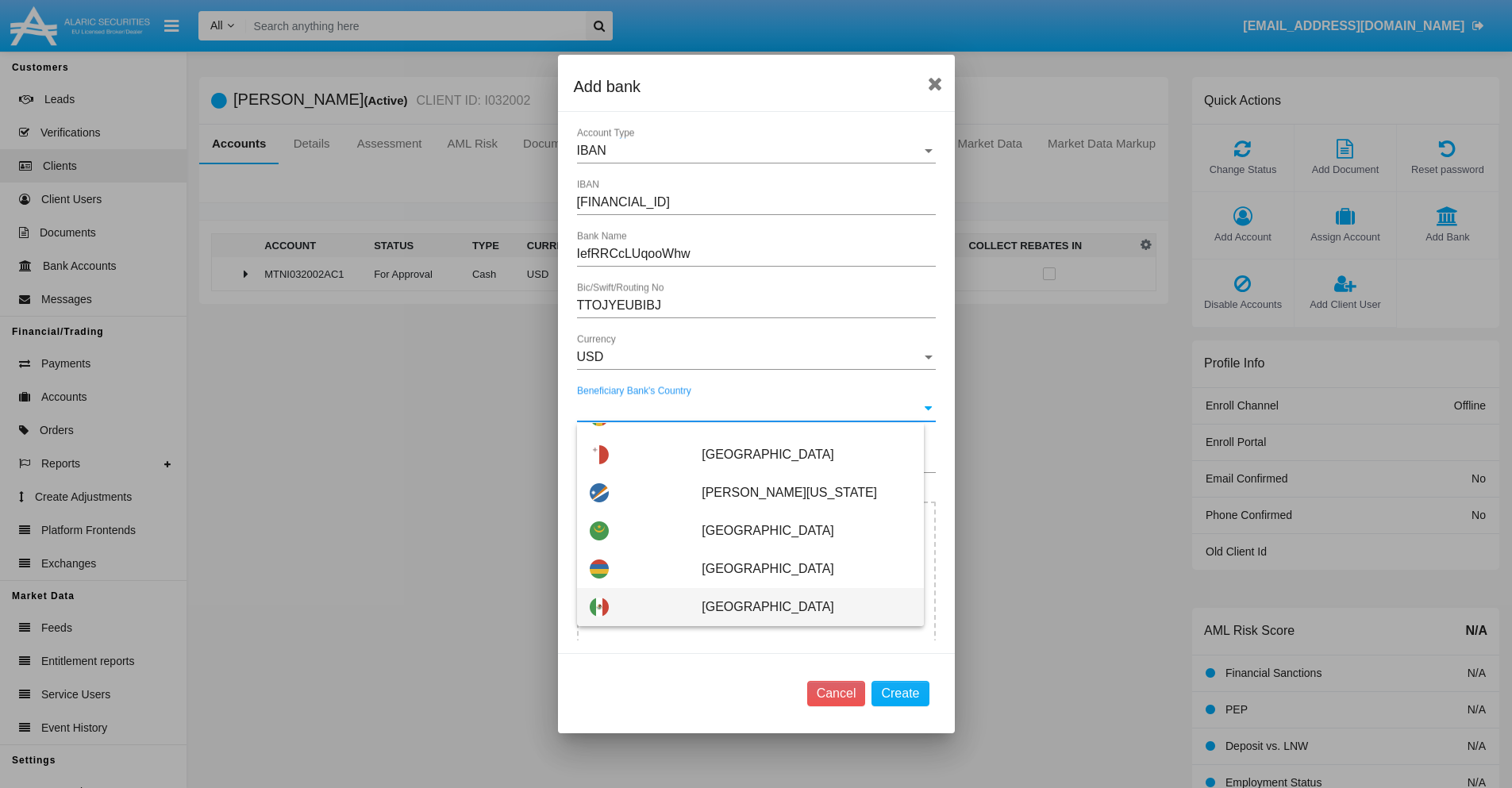
click at [798, 607] on span "[GEOGRAPHIC_DATA]" at bounding box center [806, 607] width 209 height 38
type input "[GEOGRAPHIC_DATA]"
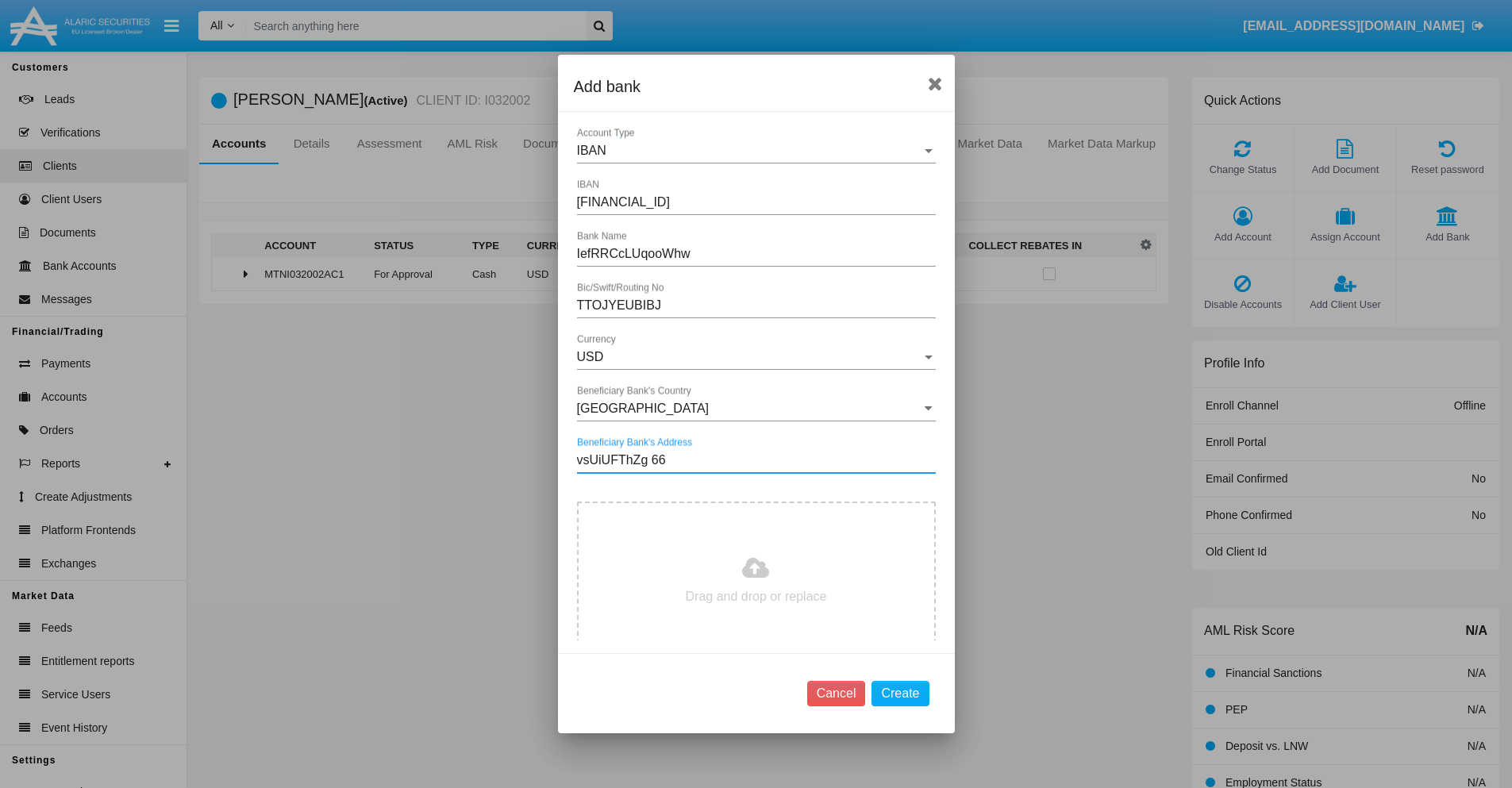
type input "vsUiUFThZg 662"
type input "C:\fakepath\bank-statement.png"
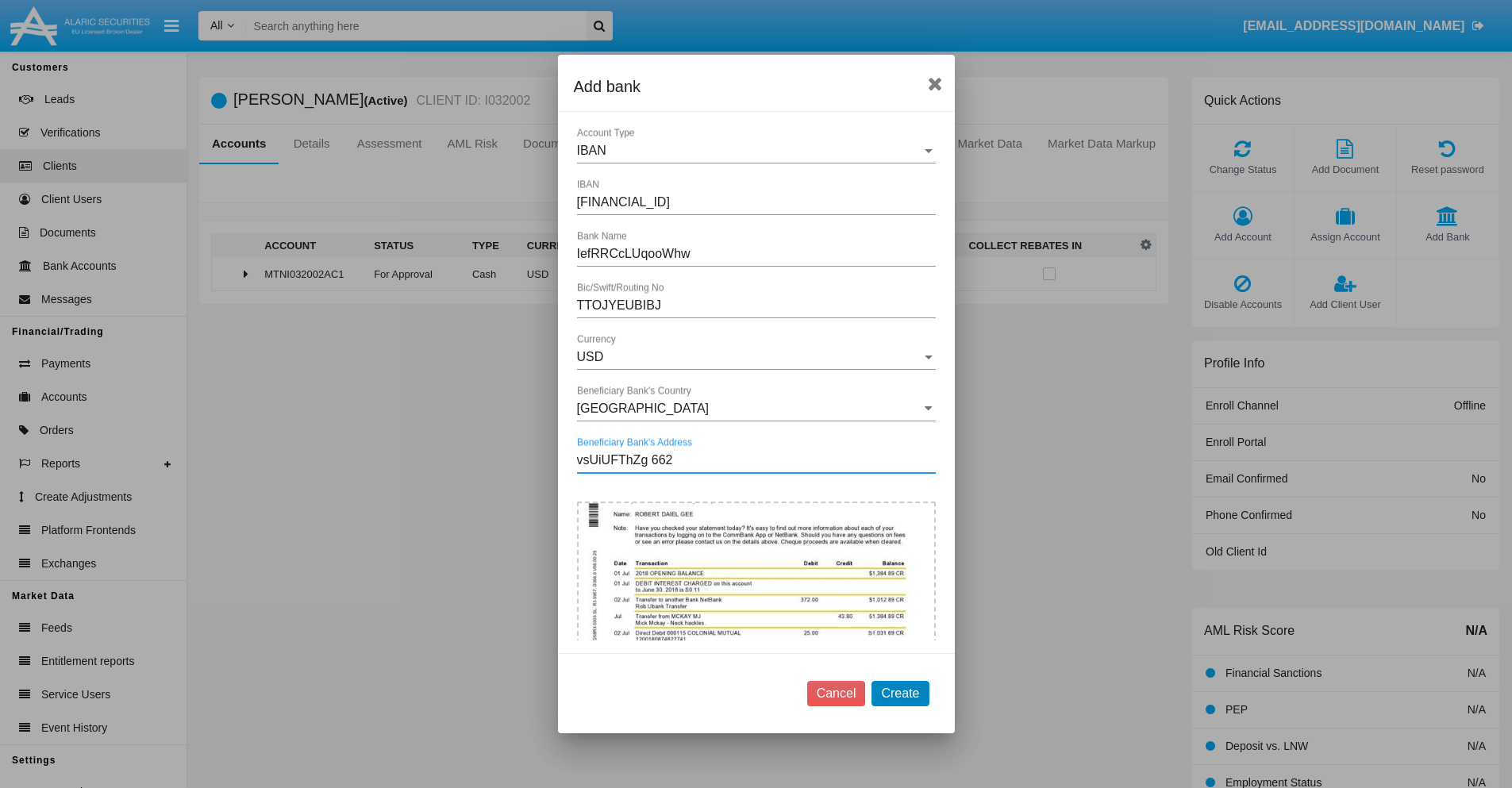
click at [900, 693] on button "Create" at bounding box center [899, 694] width 57 height 26
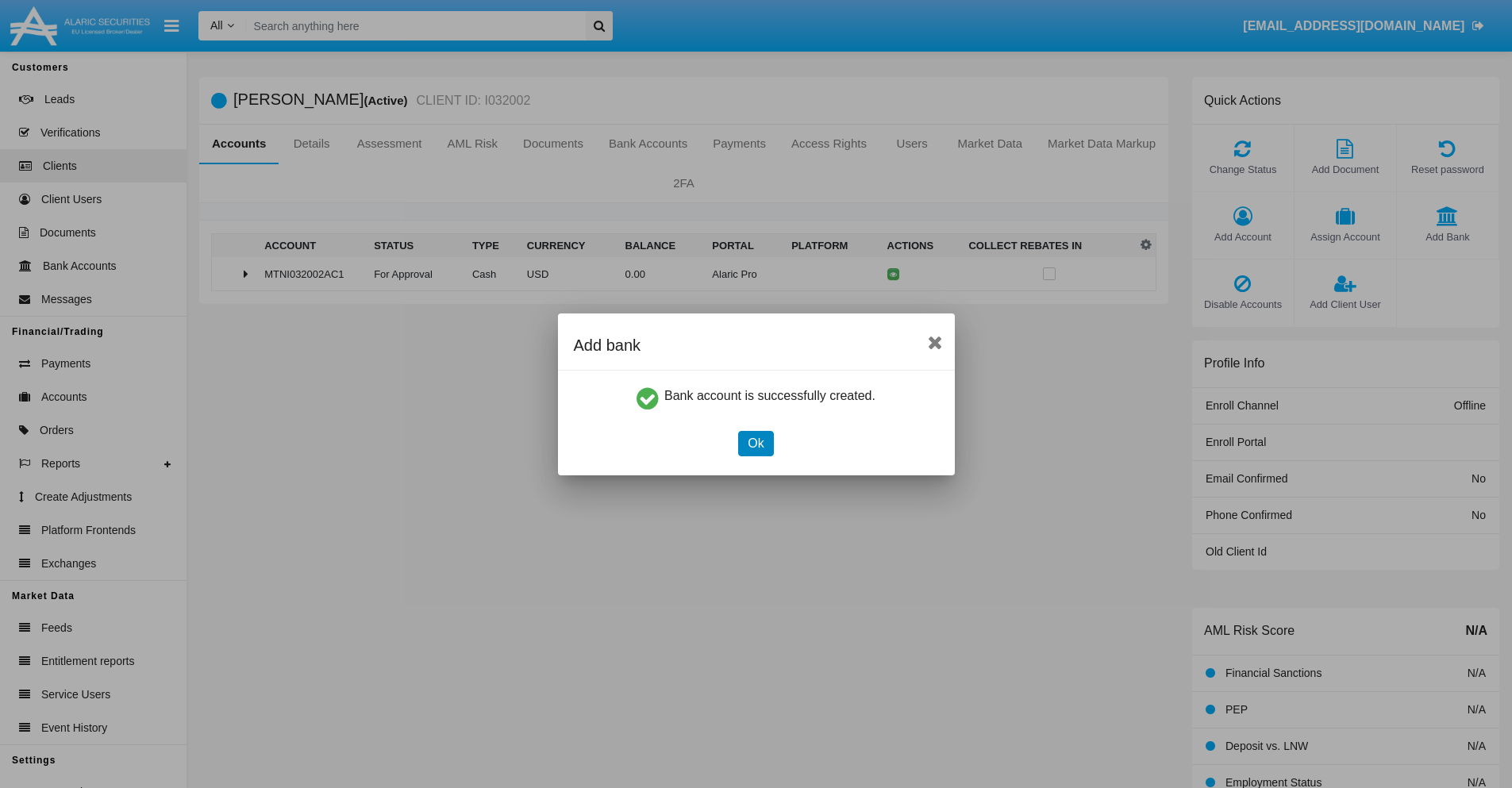
click at [755, 443] on button "Ok" at bounding box center [755, 444] width 35 height 26
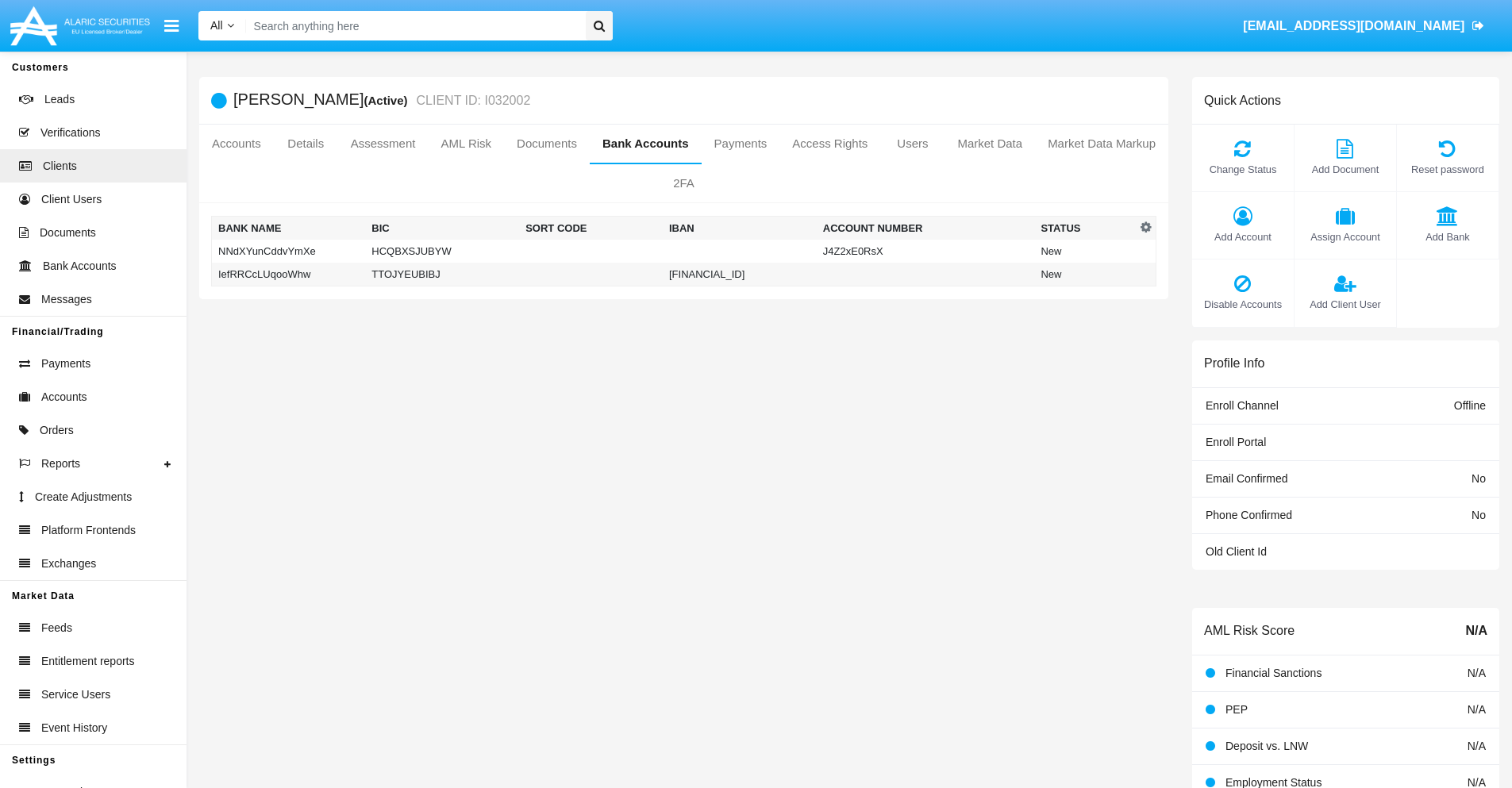
click at [288, 274] on td "IefRRCcLUqooWhw" at bounding box center [289, 275] width 154 height 24
